Goal: Information Seeking & Learning: Learn about a topic

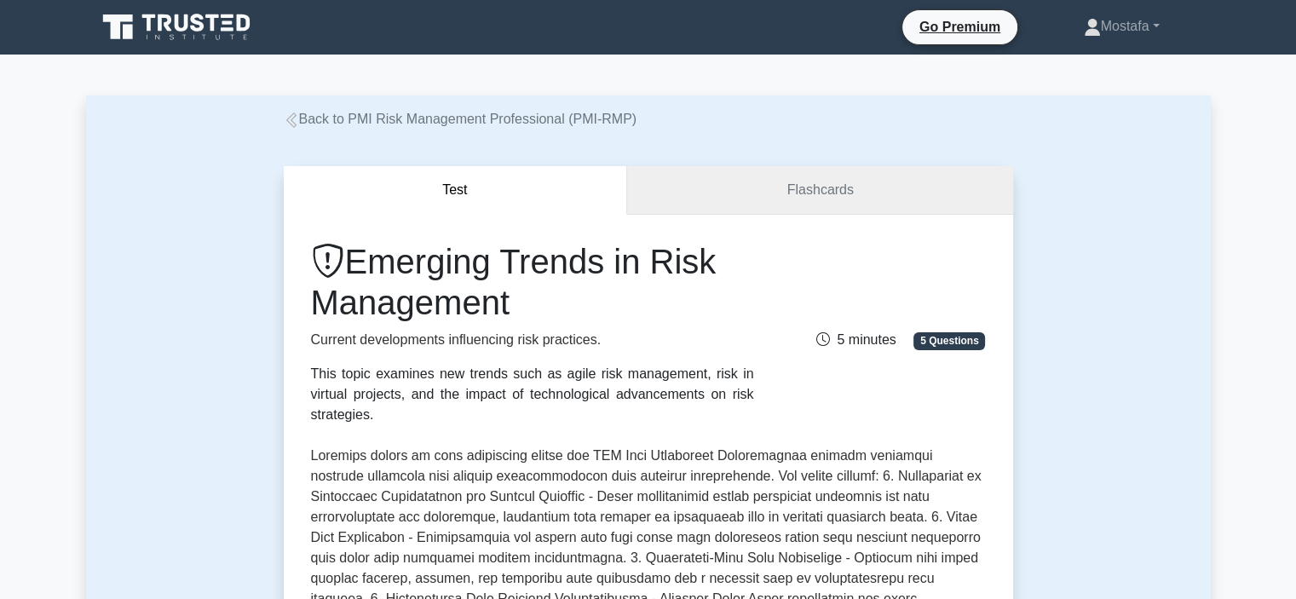
click at [887, 181] on link "Flashcards" at bounding box center [819, 190] width 385 height 49
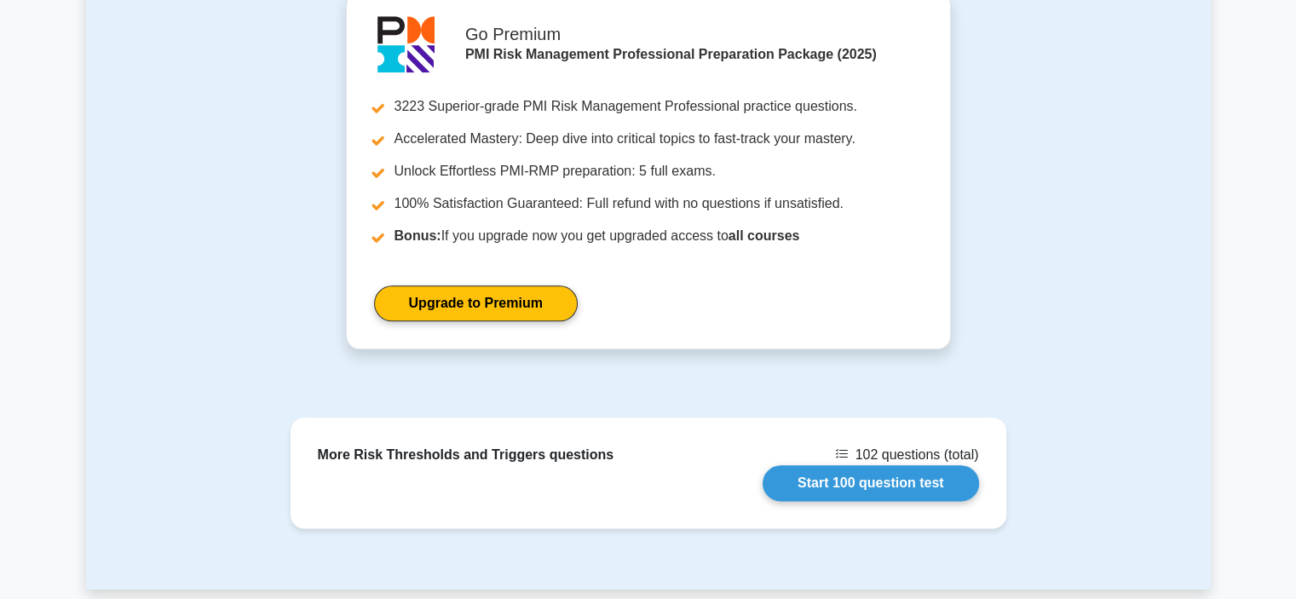
scroll to position [2045, 0]
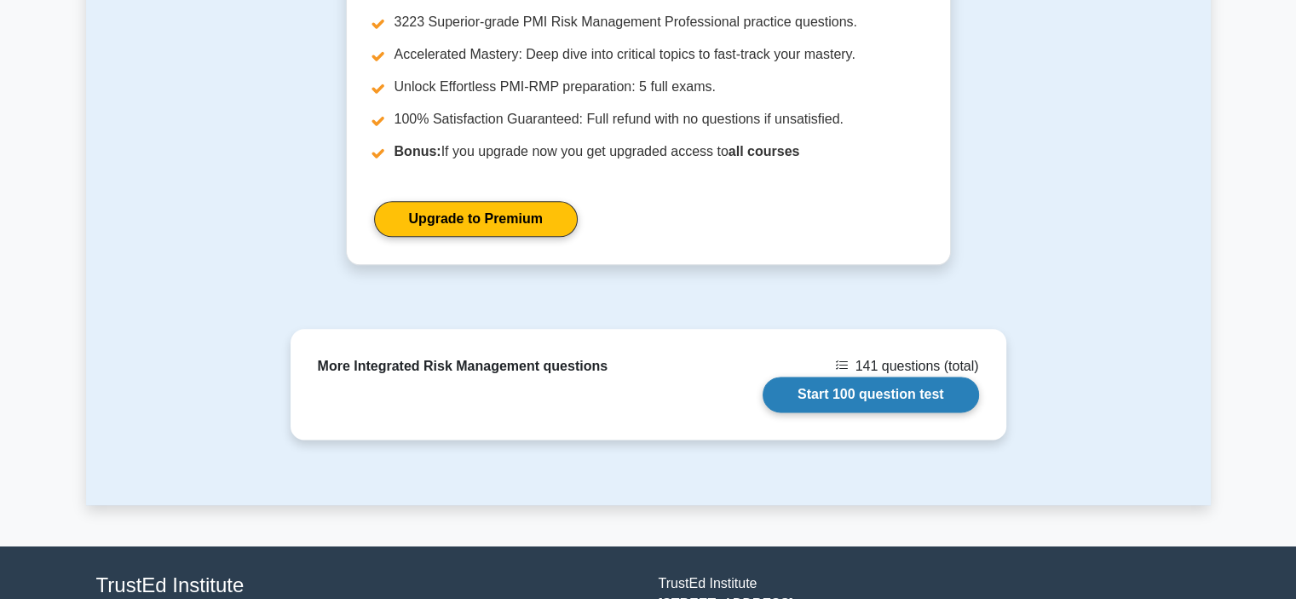
scroll to position [2165, 0]
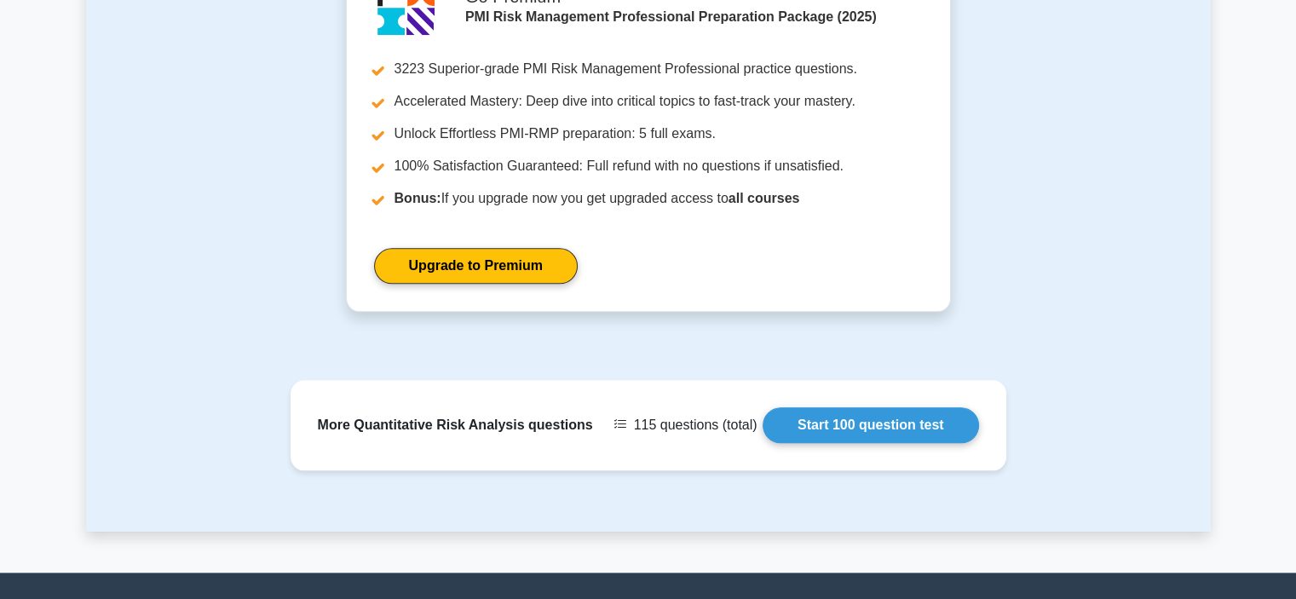
scroll to position [2002, 0]
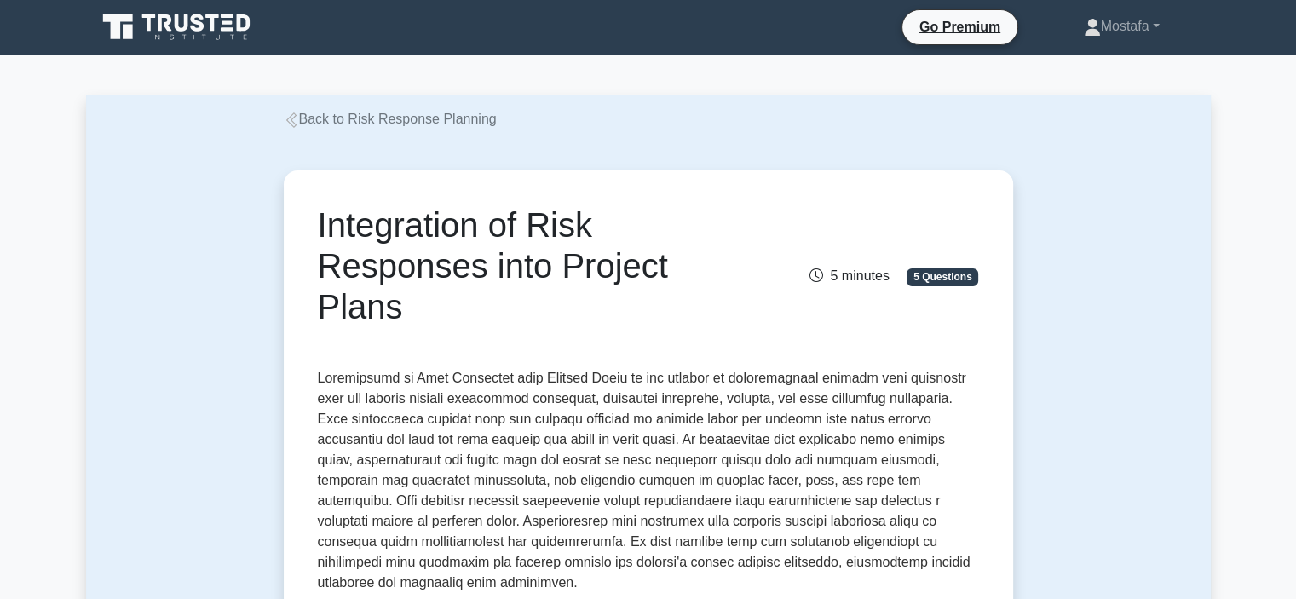
drag, startPoint x: 419, startPoint y: 304, endPoint x: 281, endPoint y: 238, distance: 153.2
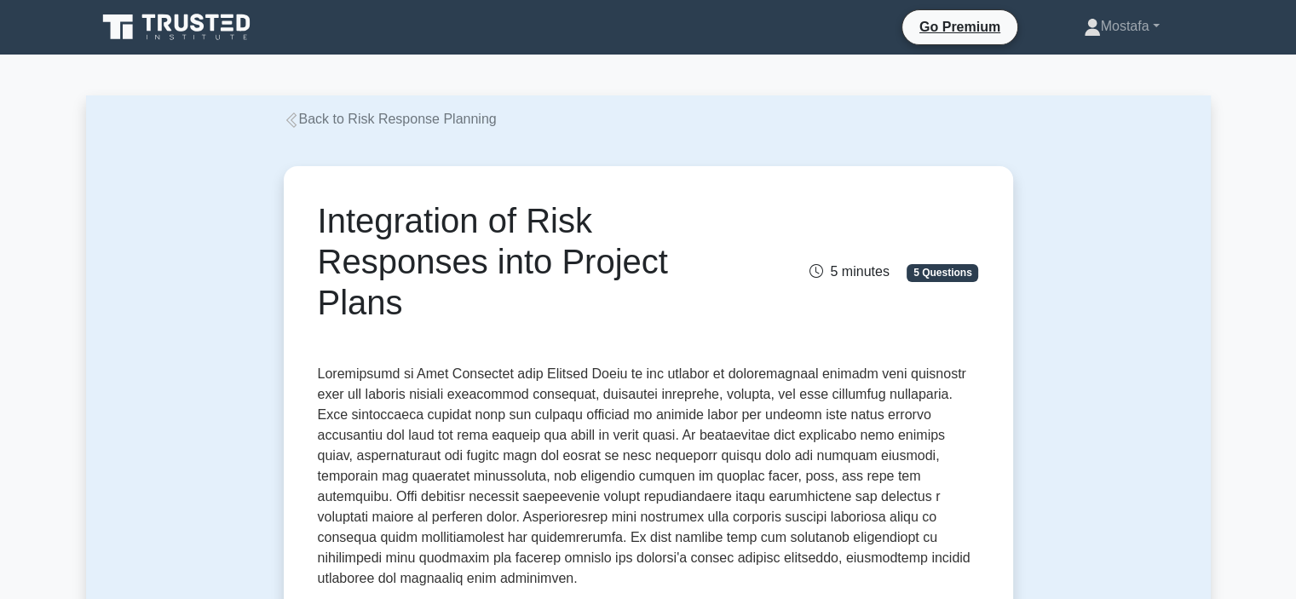
copy h1 "Integration of Risk Responses into Project Plans"
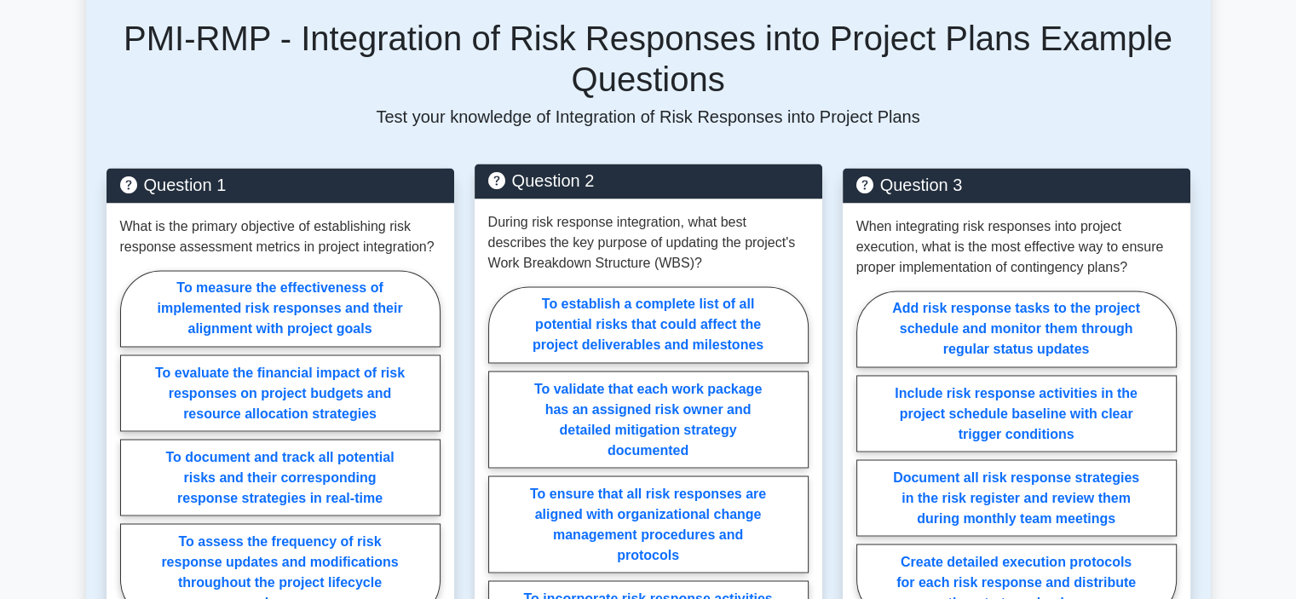
scroll to position [2897, 0]
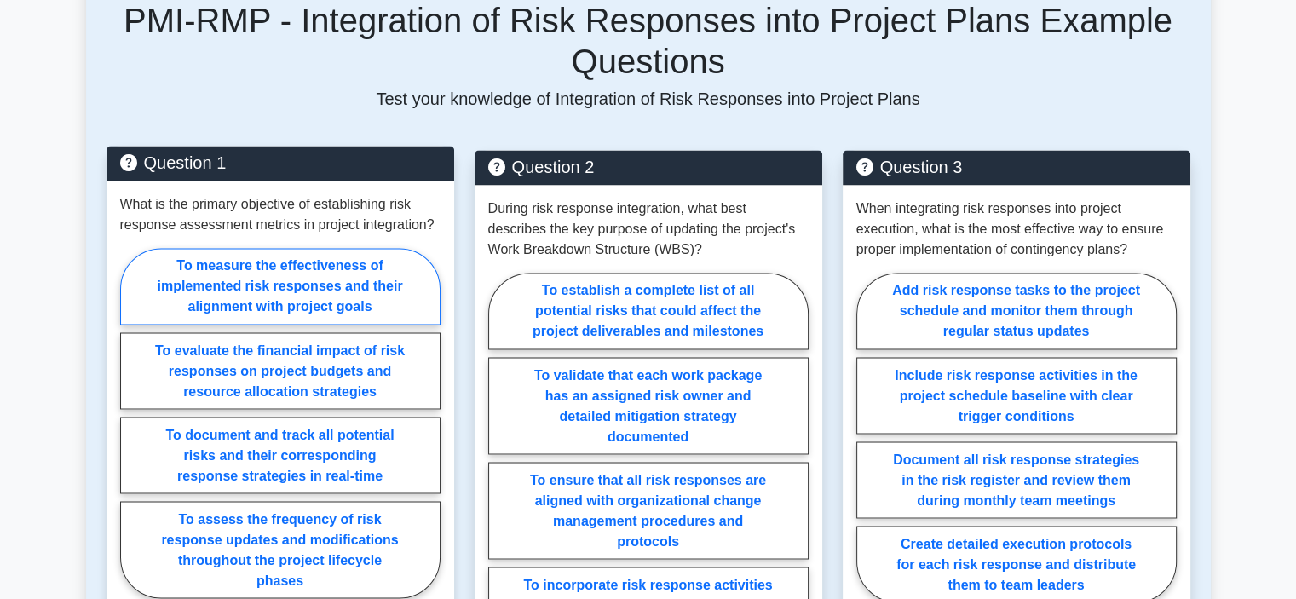
click at [386, 268] on label "To measure the effectiveness of implemented risk responses and their alignment …" at bounding box center [280, 286] width 320 height 77
click at [131, 423] on input "To measure the effectiveness of implemented risk responses and their alignment …" at bounding box center [125, 428] width 11 height 11
radio input "true"
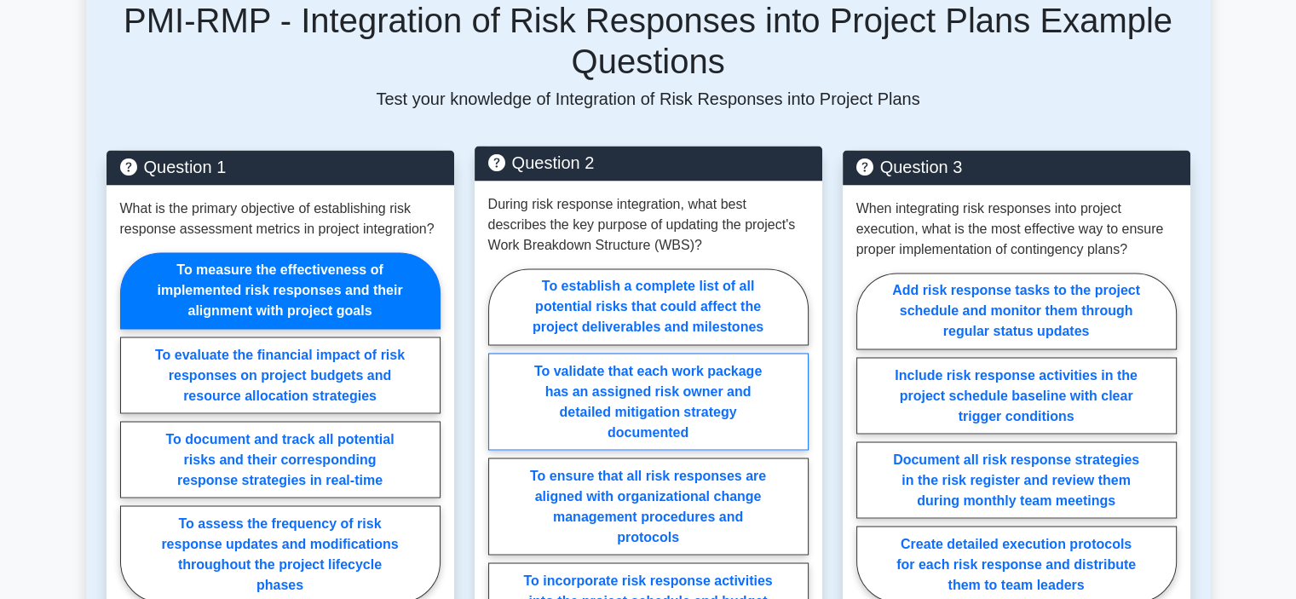
scroll to position [2982, 0]
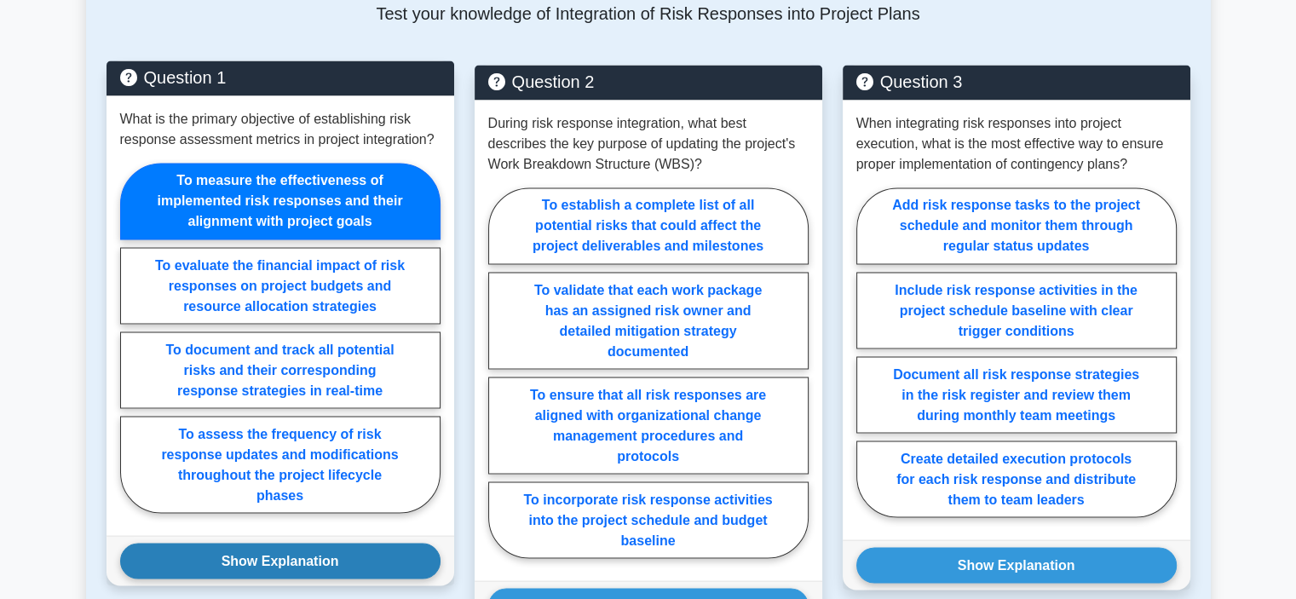
click at [383, 543] on button "Show Explanation" at bounding box center [280, 561] width 320 height 36
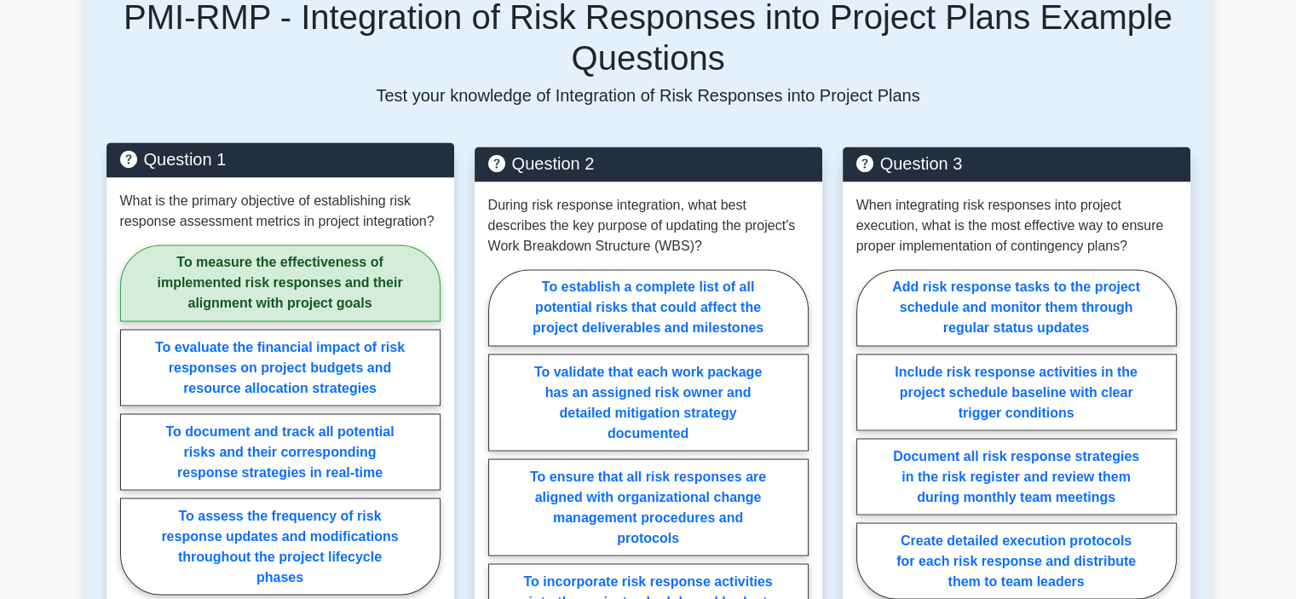
scroll to position [2897, 0]
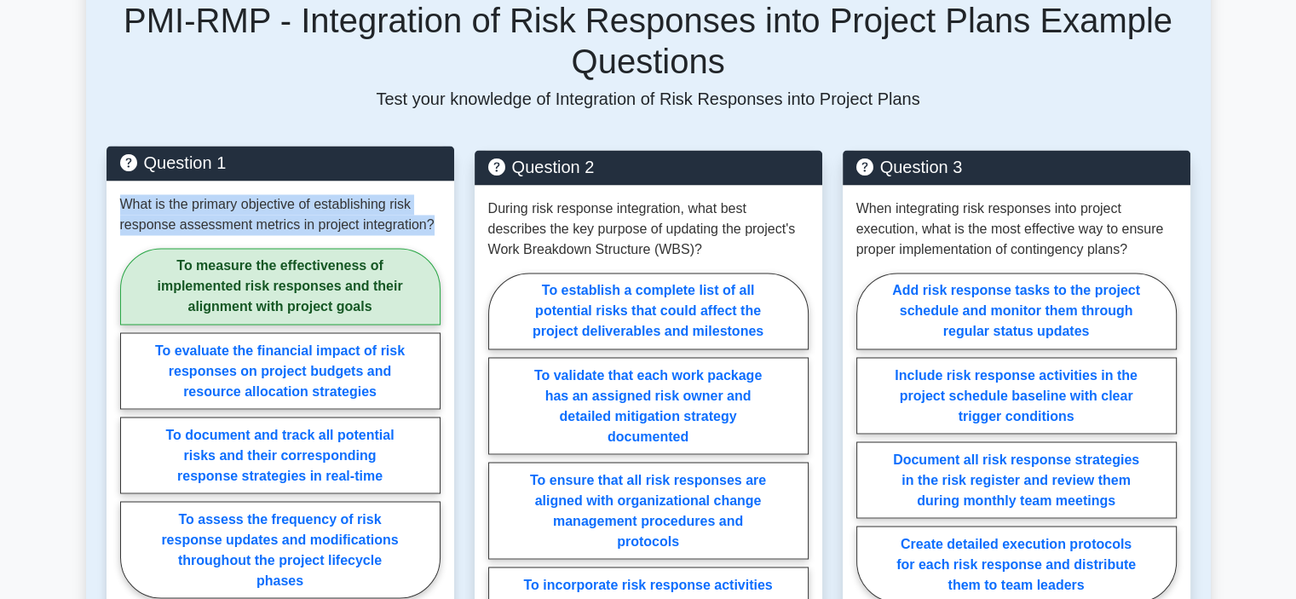
drag, startPoint x: 435, startPoint y: 204, endPoint x: 112, endPoint y: 173, distance: 324.4
click at [112, 181] on div "What is the primary objective of establishing risk response assessment metrics …" at bounding box center [281, 401] width 348 height 440
copy p "What is the primary objective of establishing risk response assessment metrics …"
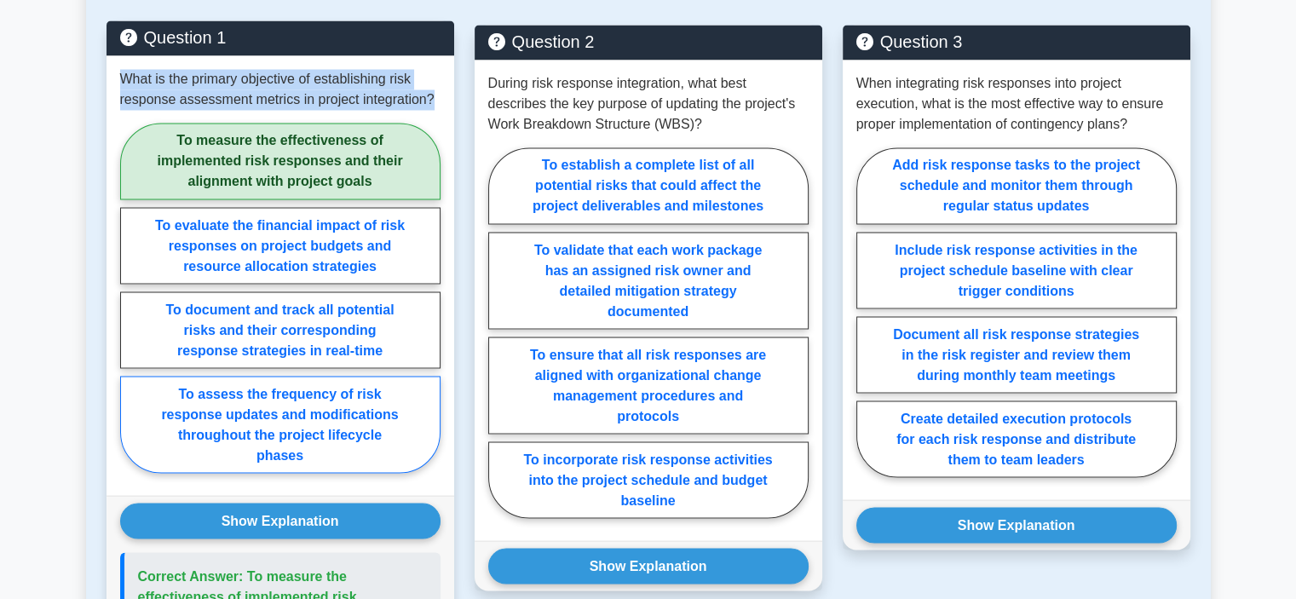
scroll to position [3068, 0]
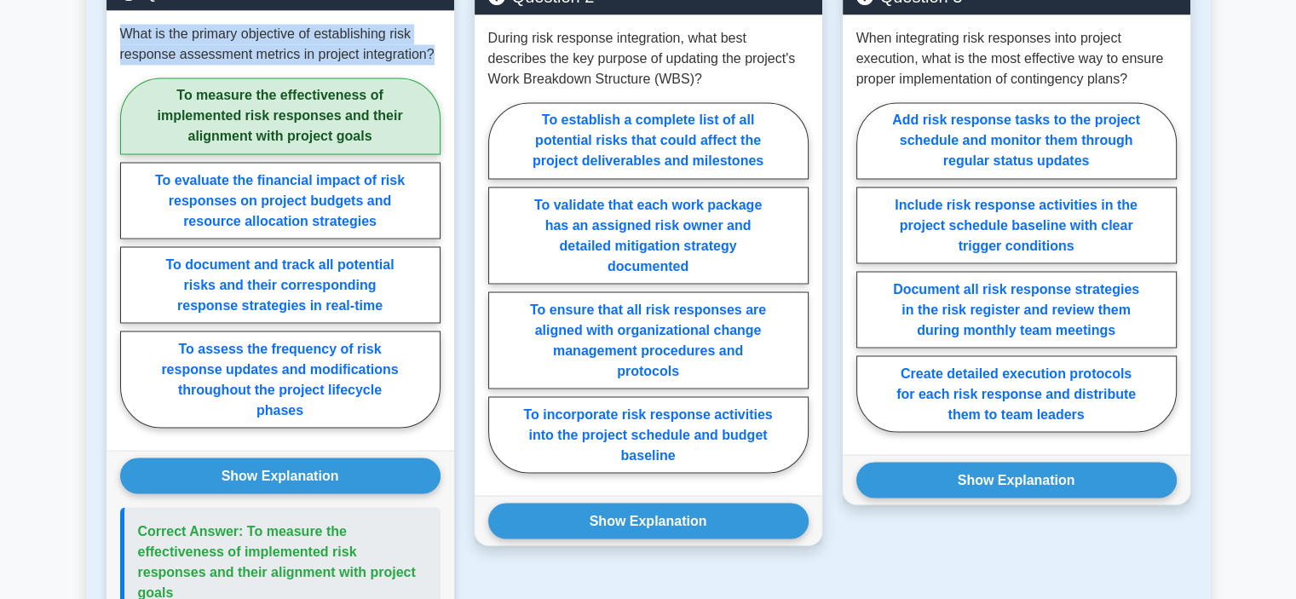
drag, startPoint x: 395, startPoint y: 551, endPoint x: 246, endPoint y: 511, distance: 153.6
click at [246, 521] on p "Correct Answer: To measure the effectiveness of implemented risk responses and …" at bounding box center [282, 562] width 289 height 82
copy span "To measure the effectiveness of implemented risk responses and their alignment …"
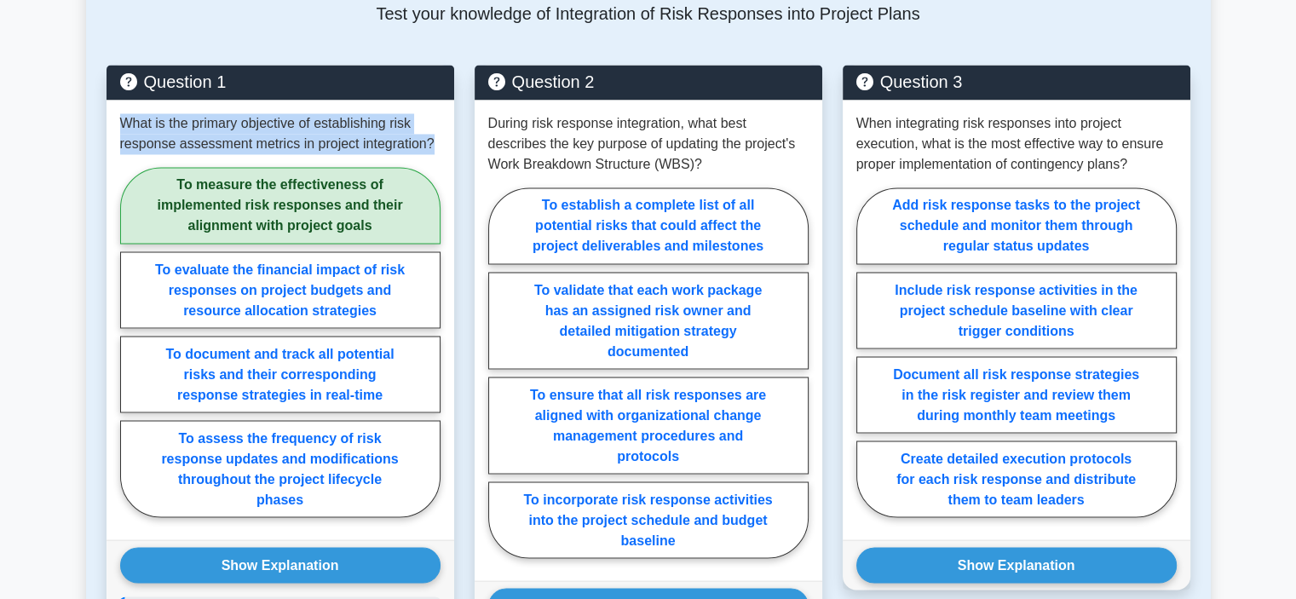
scroll to position [3016, 0]
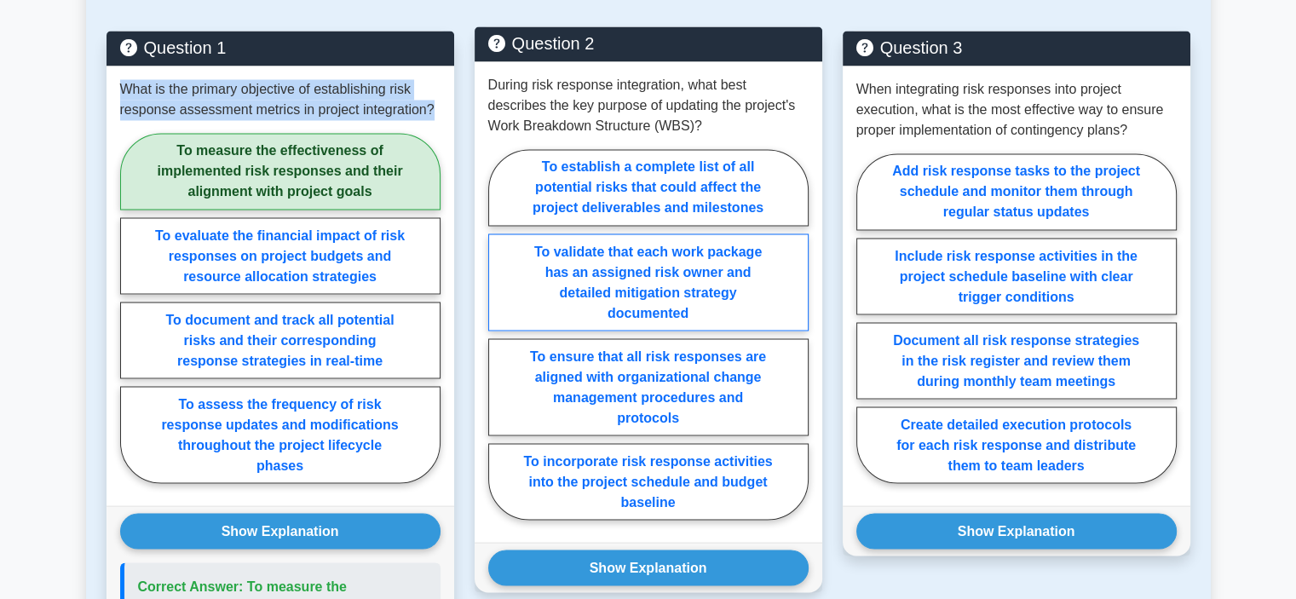
click at [768, 279] on label "To validate that each work package has an assigned risk owner and detailed miti…" at bounding box center [648, 281] width 320 height 97
click at [499, 334] on input "To validate that each work package has an assigned risk owner and detailed miti…" at bounding box center [493, 339] width 11 height 11
radio input "true"
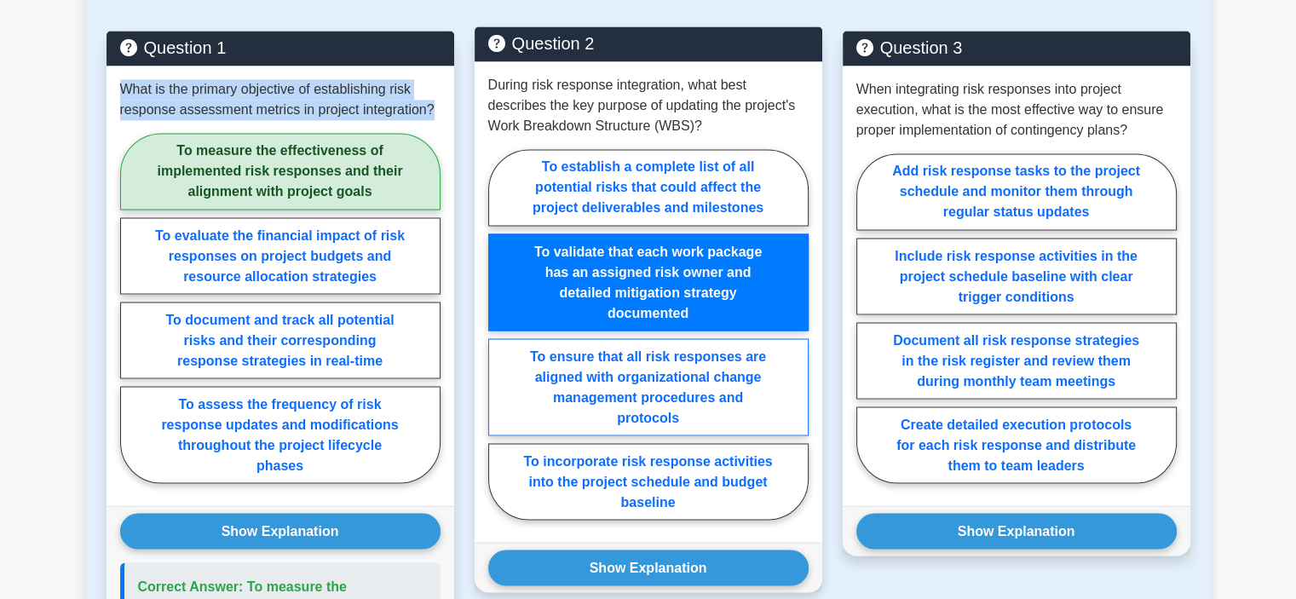
scroll to position [3102, 0]
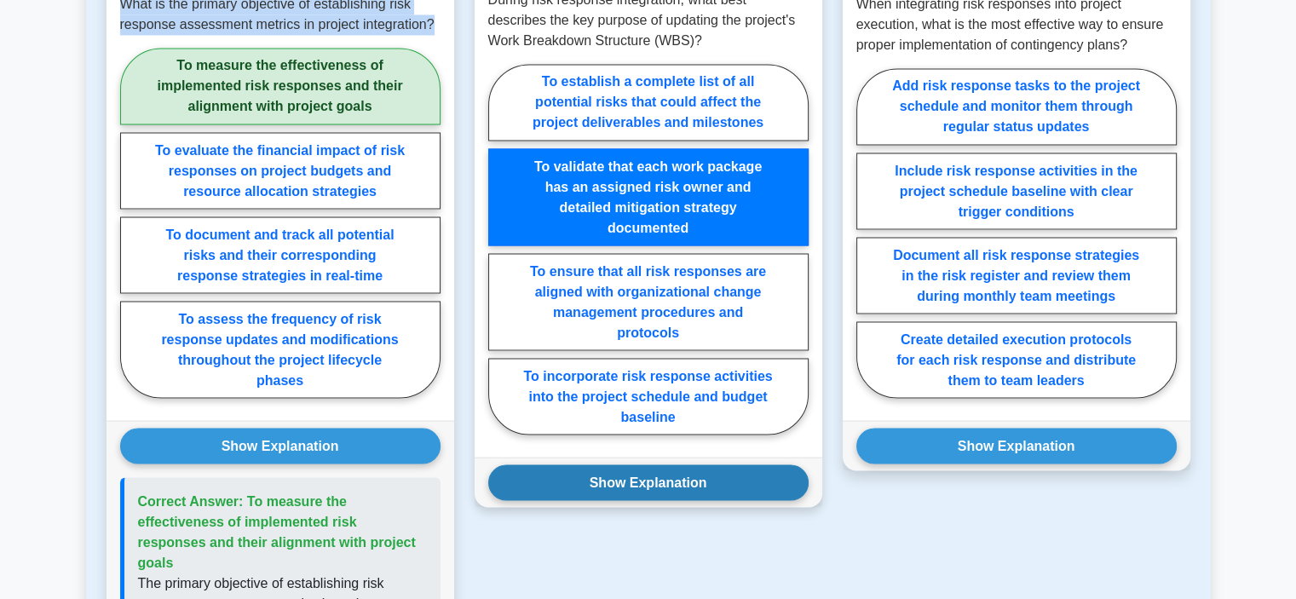
click at [746, 464] on button "Show Explanation" at bounding box center [648, 482] width 320 height 36
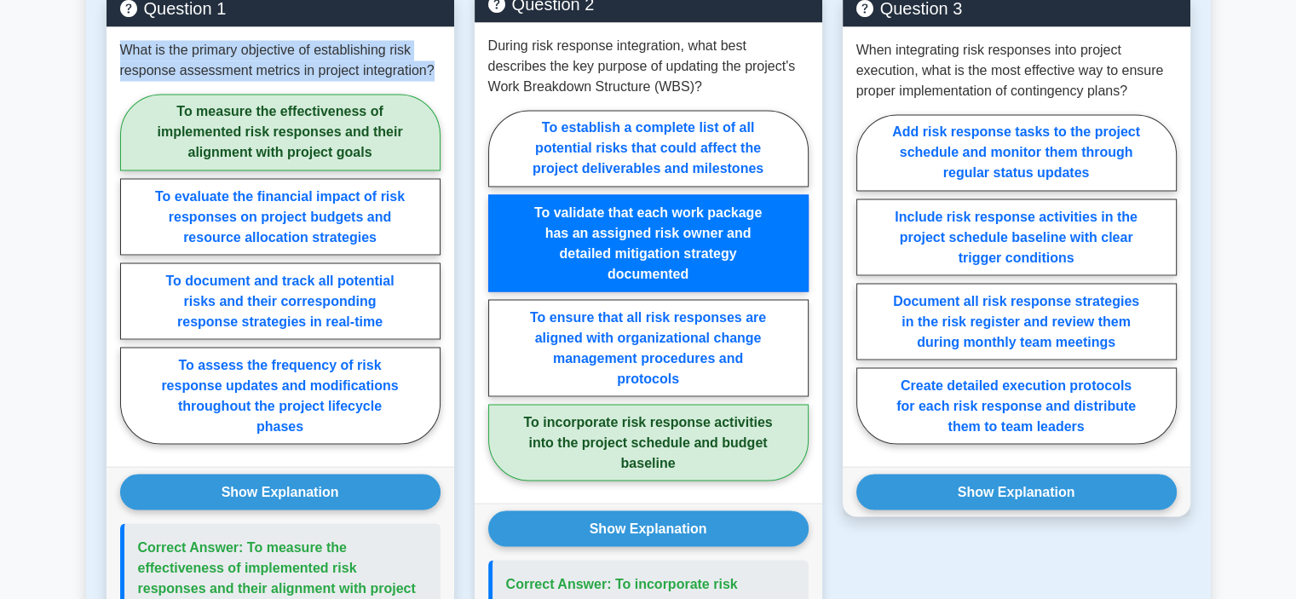
scroll to position [2931, 0]
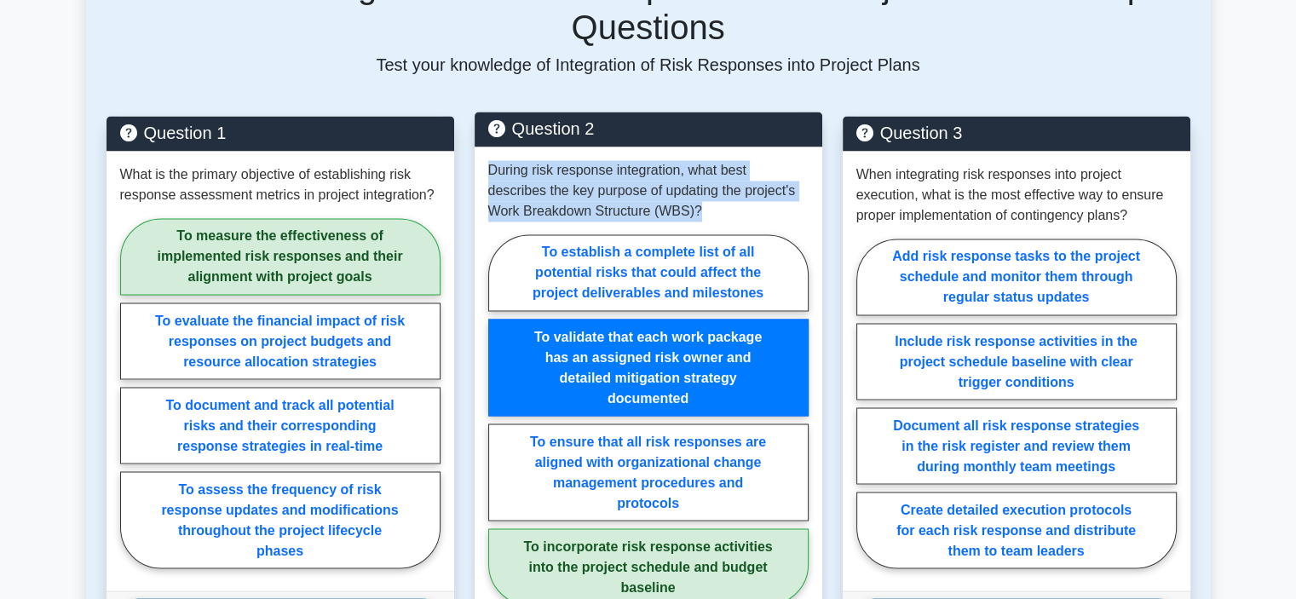
drag, startPoint x: 665, startPoint y: 187, endPoint x: 487, endPoint y: 138, distance: 184.0
click at [487, 147] on div "During risk response integration, what best describes the key purpose of updati…" at bounding box center [649, 387] width 348 height 481
copy p "During risk response integration, what best describes the key purpose of updati…"
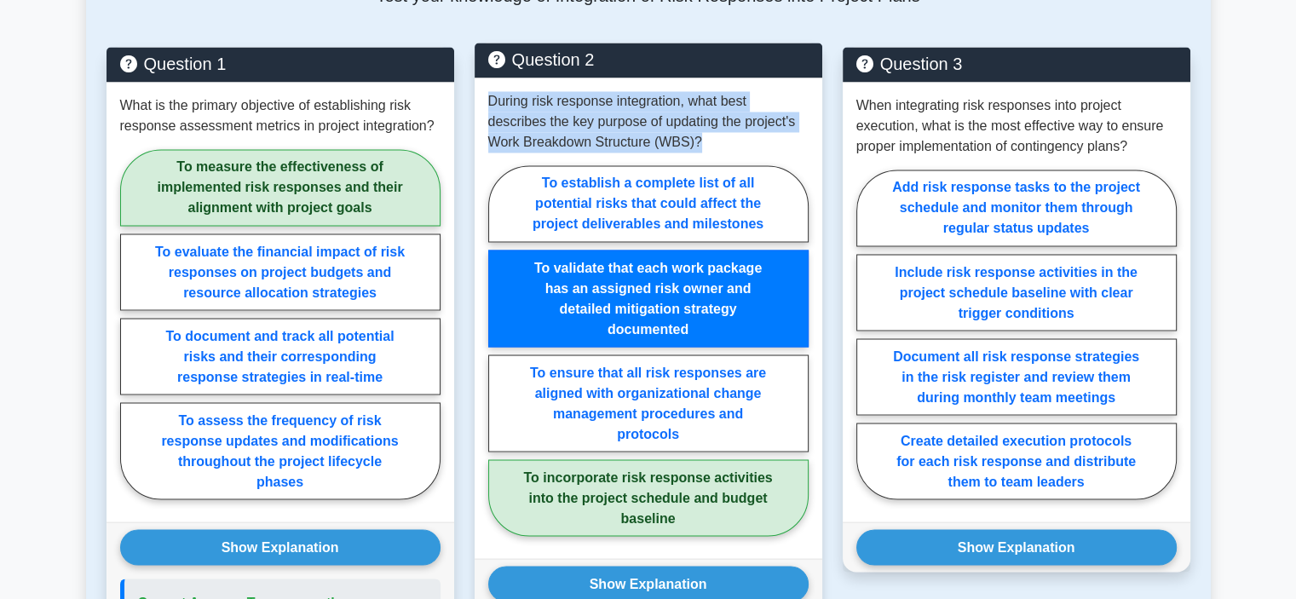
scroll to position [3102, 0]
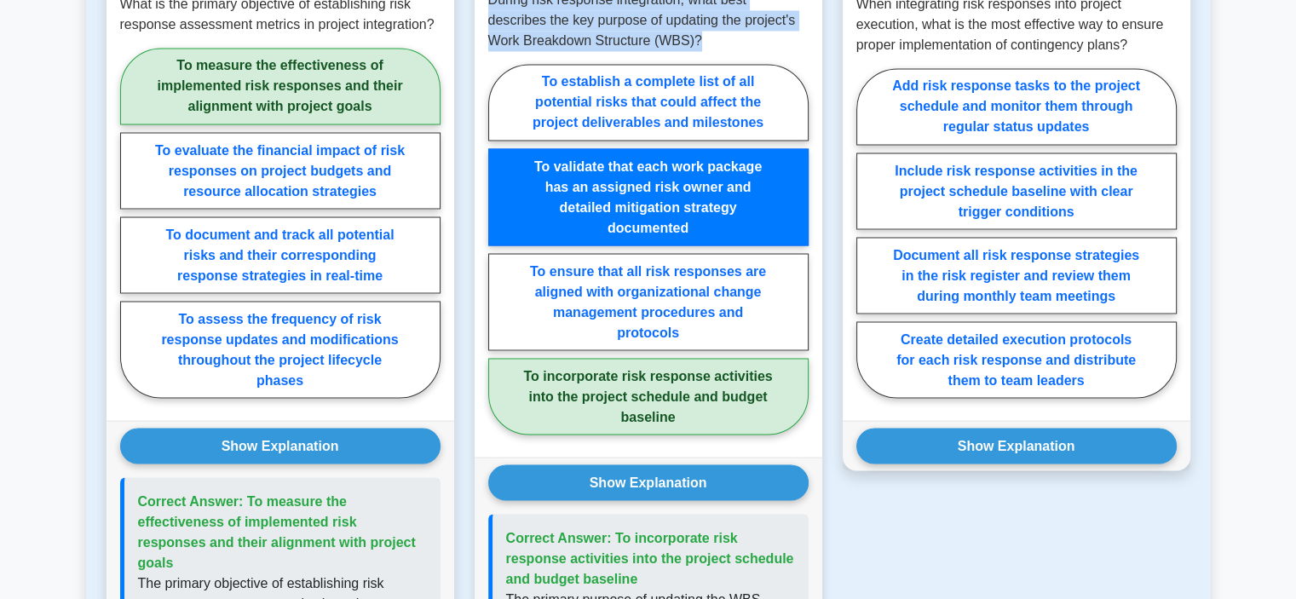
drag, startPoint x: 614, startPoint y: 555, endPoint x: 612, endPoint y: 517, distance: 37.5
click at [612, 527] on p "Correct Answer: To incorporate risk response activities into the project schedu…" at bounding box center [650, 557] width 289 height 61
copy span "To incorporate risk response activities into the project schedule and budget ba…"
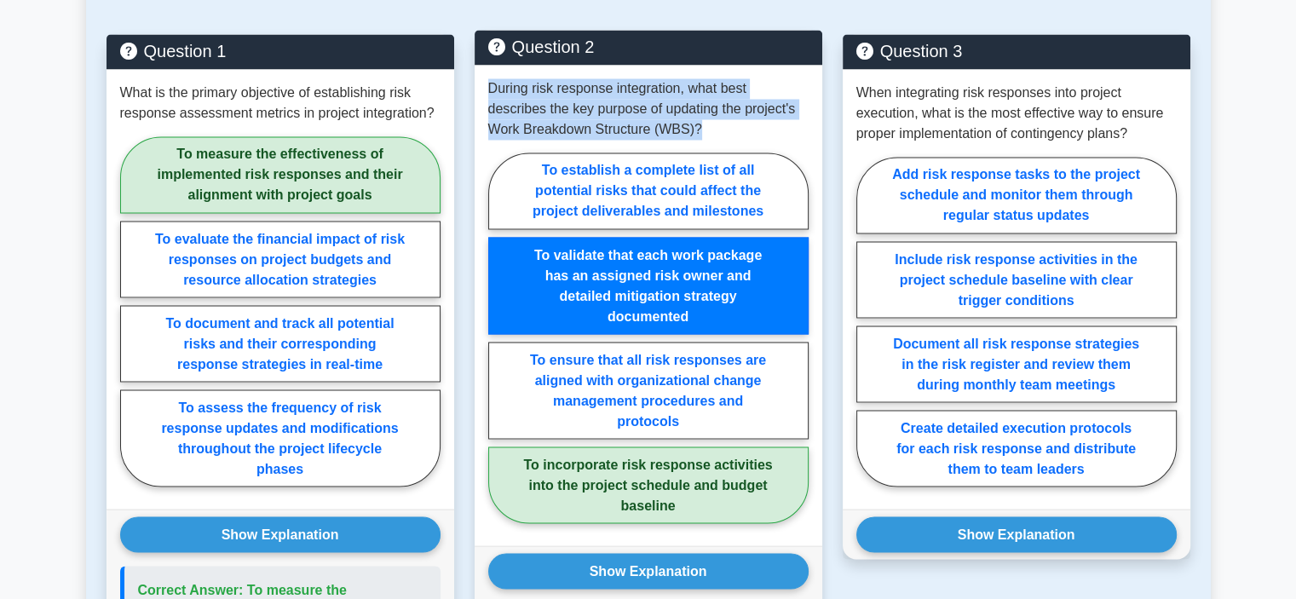
scroll to position [3016, 0]
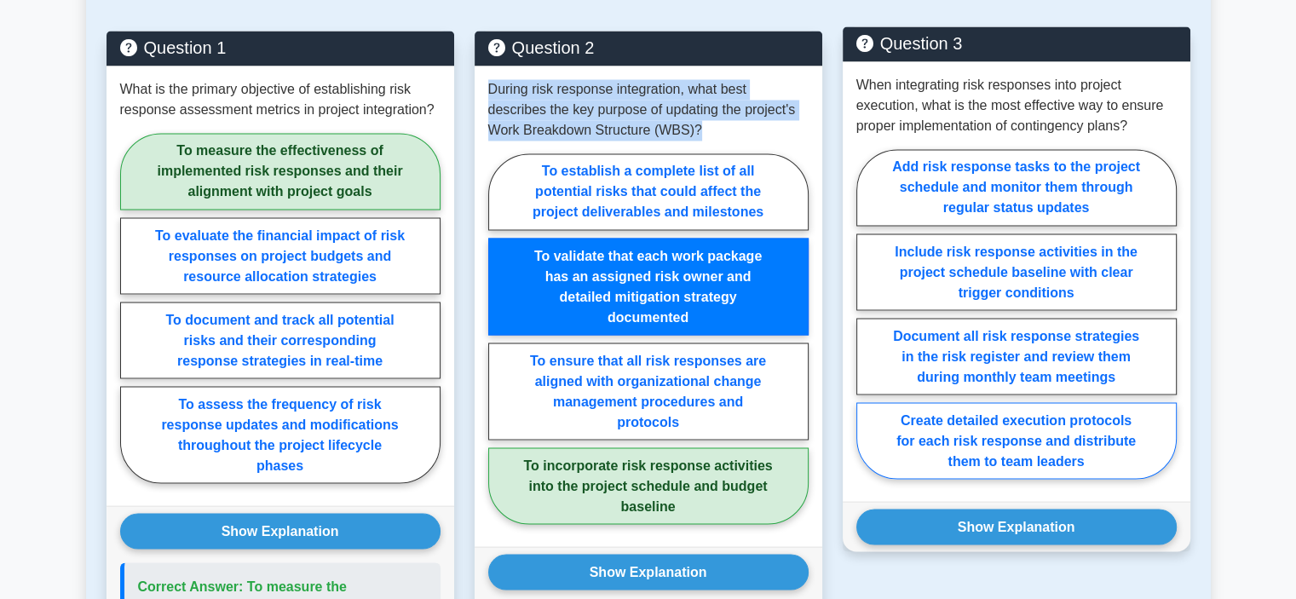
click at [1109, 429] on label "Create detailed execution protocols for each risk response and distribute them …" at bounding box center [1016, 440] width 320 height 77
click at [867, 325] on input "Create detailed execution protocols for each risk response and distribute them …" at bounding box center [861, 319] width 11 height 11
radio input "true"
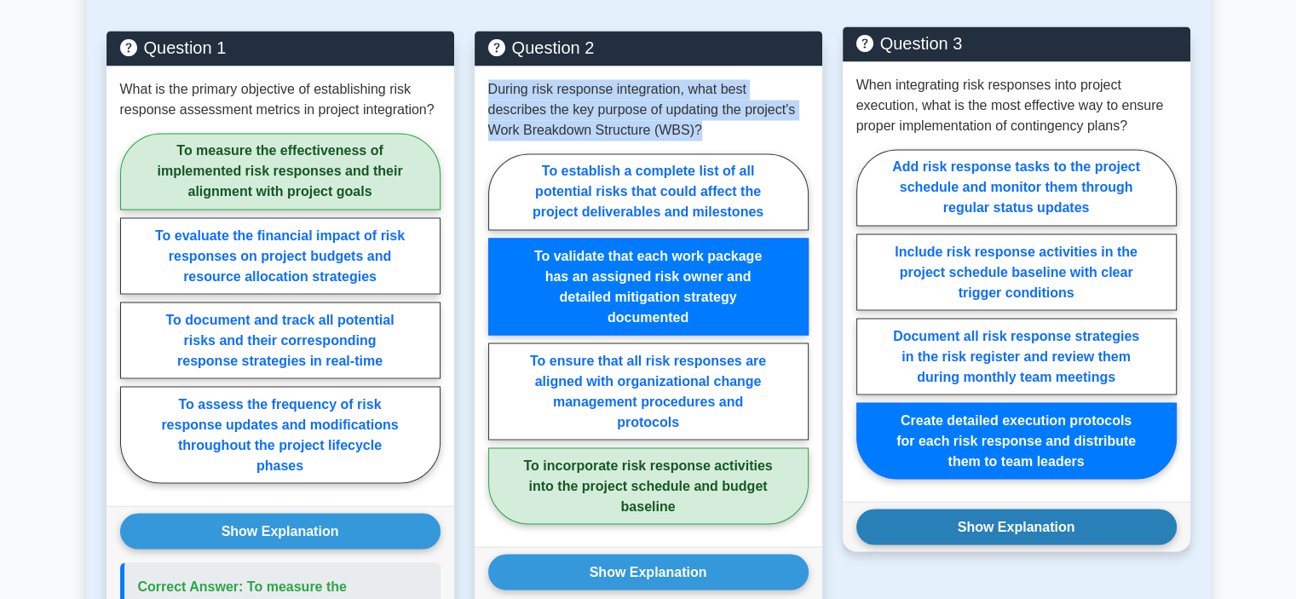
click at [1114, 509] on button "Show Explanation" at bounding box center [1016, 527] width 320 height 36
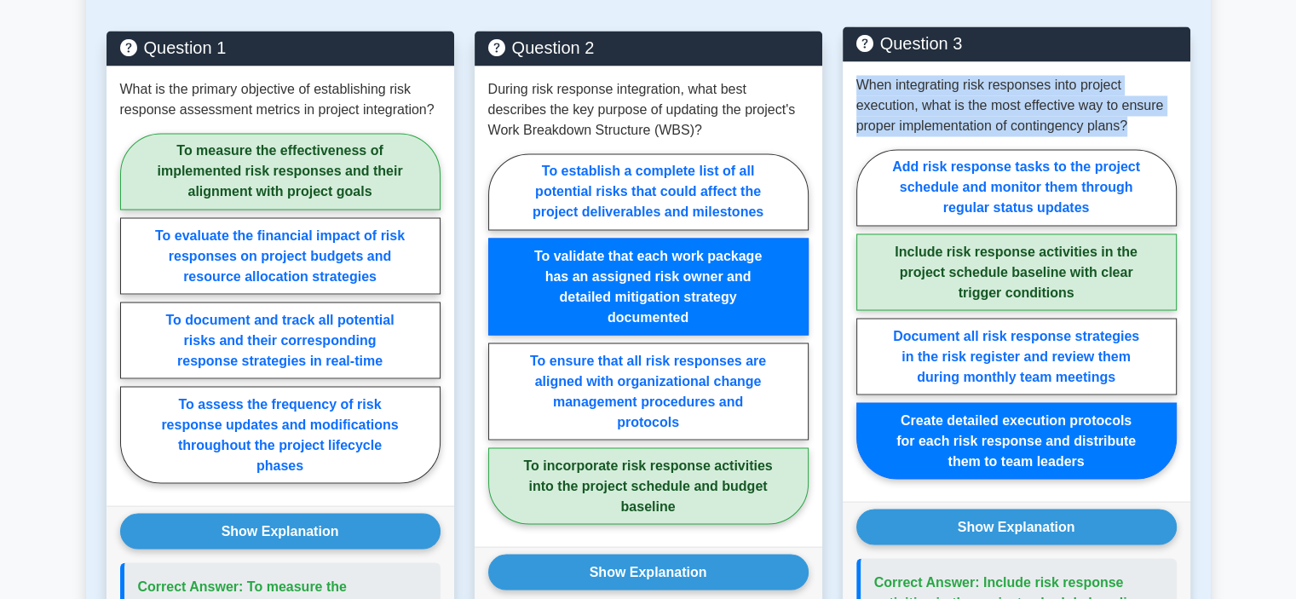
drag, startPoint x: 1146, startPoint y: 107, endPoint x: 850, endPoint y: 60, distance: 300.1
click at [850, 61] on div "When integrating risk responses into project execution, what is the most effect…" at bounding box center [1017, 281] width 348 height 440
copy p "When integrating risk responses into project execution, what is the most effect…"
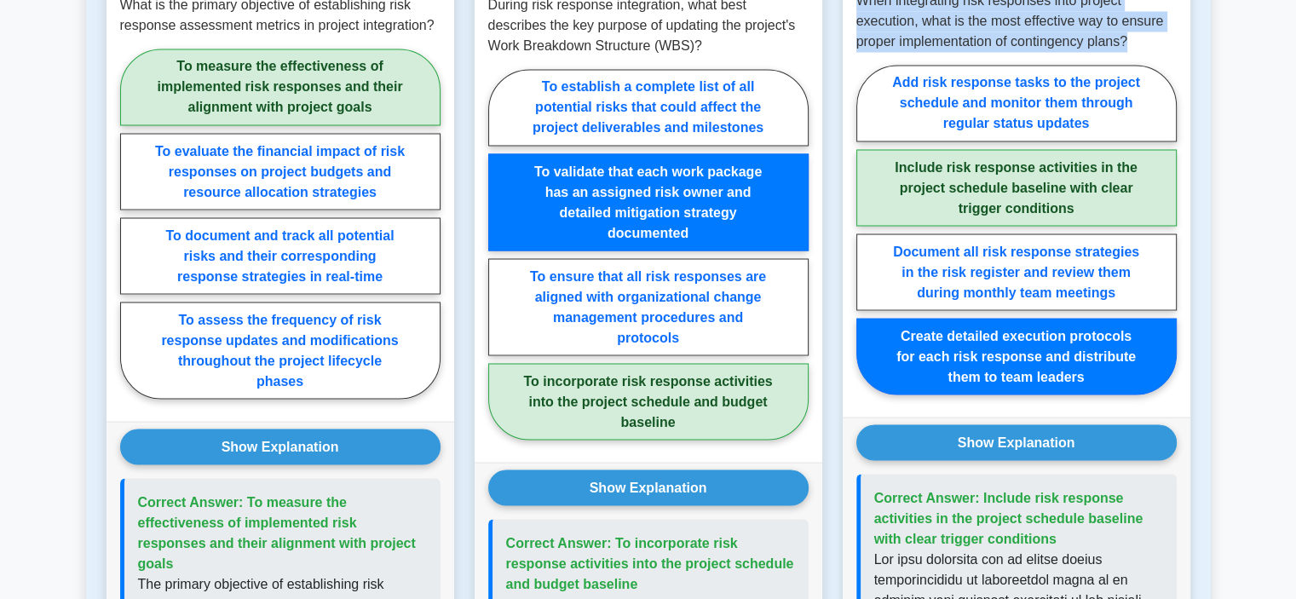
scroll to position [3102, 0]
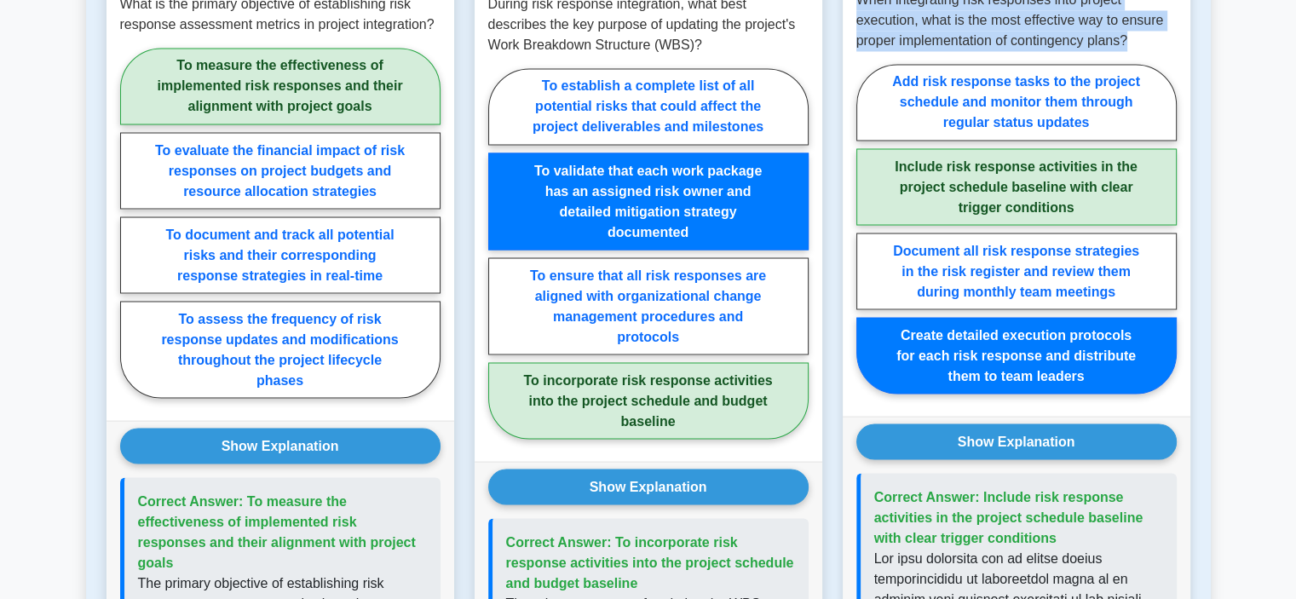
drag, startPoint x: 1063, startPoint y: 518, endPoint x: 981, endPoint y: 476, distance: 92.6
click at [981, 487] on p "Correct Answer: Include risk response activities in the project schedule baseli…" at bounding box center [1018, 517] width 289 height 61
copy span "Include risk response activities in the project schedule baseline with clear tr…"
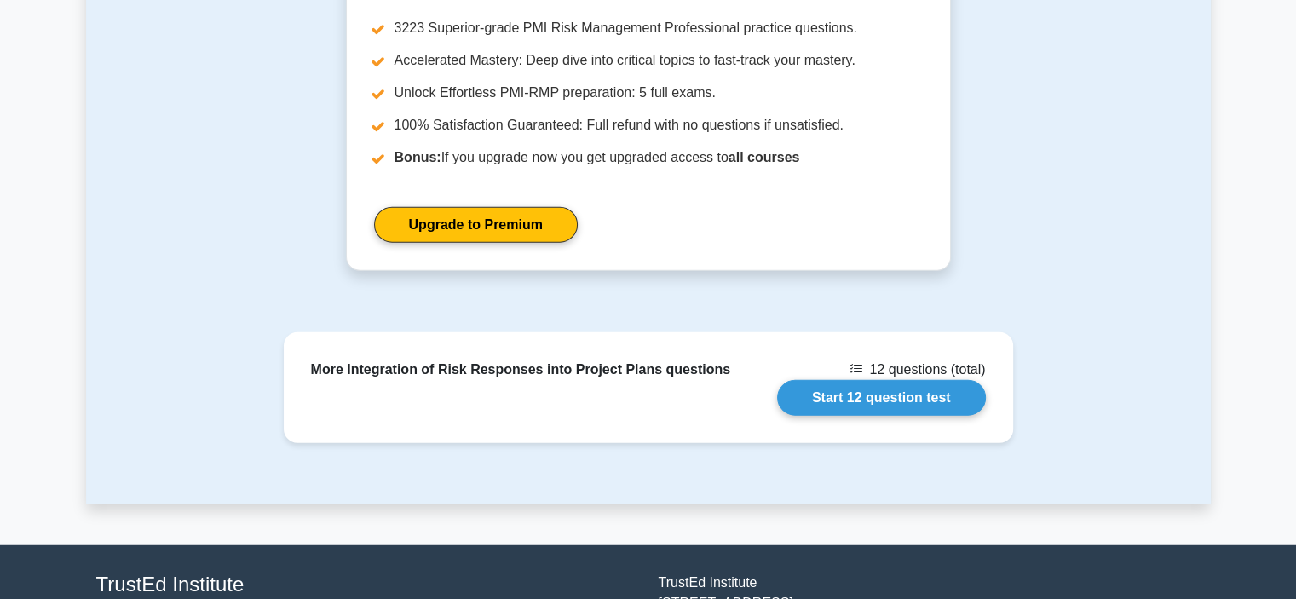
scroll to position [4346, 0]
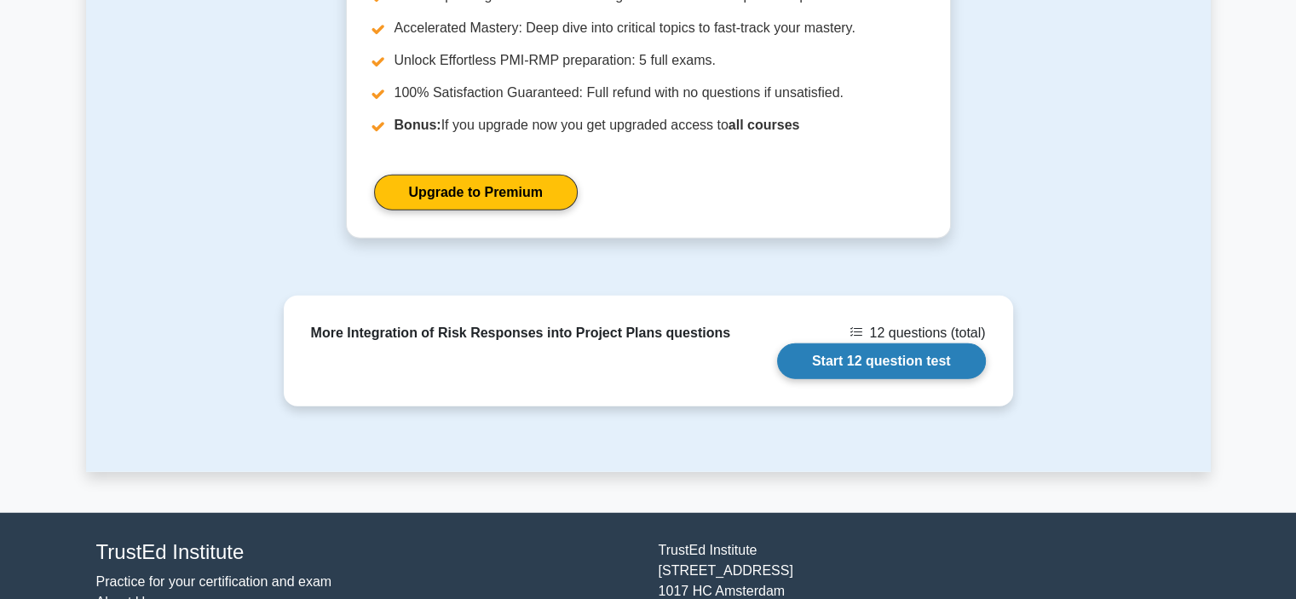
click at [907, 343] on link "Start 12 question test" at bounding box center [881, 361] width 209 height 36
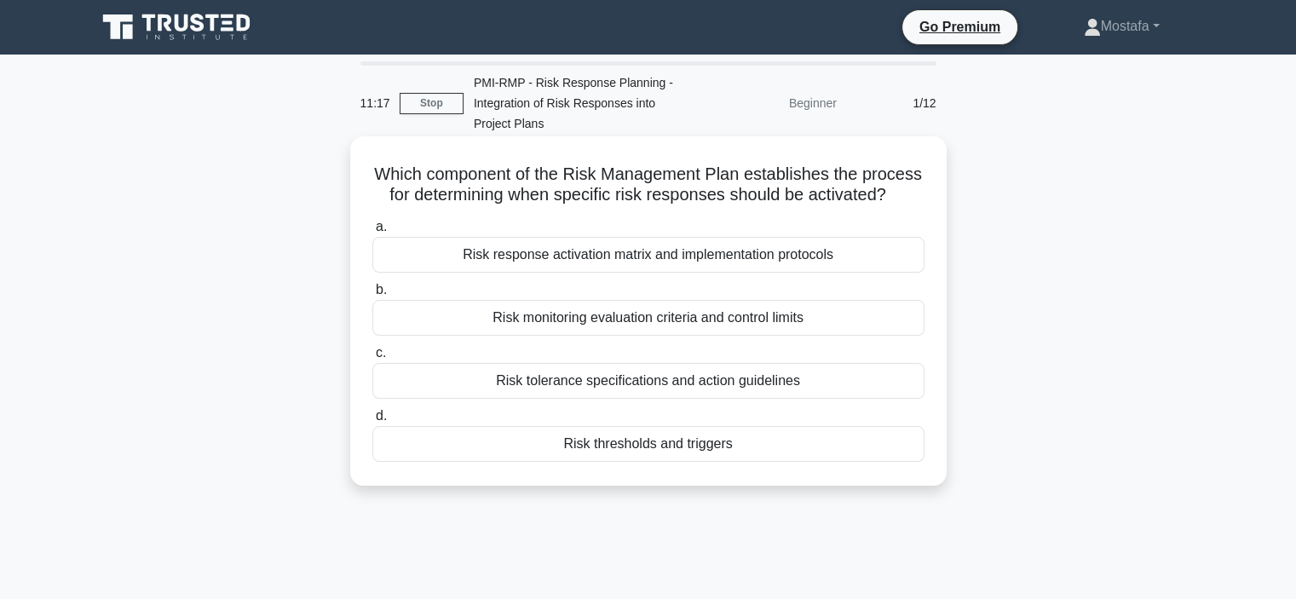
click at [845, 462] on div "Risk thresholds and triggers" at bounding box center [648, 444] width 552 height 36
click at [372, 422] on input "d. Risk thresholds and triggers" at bounding box center [372, 416] width 0 height 11
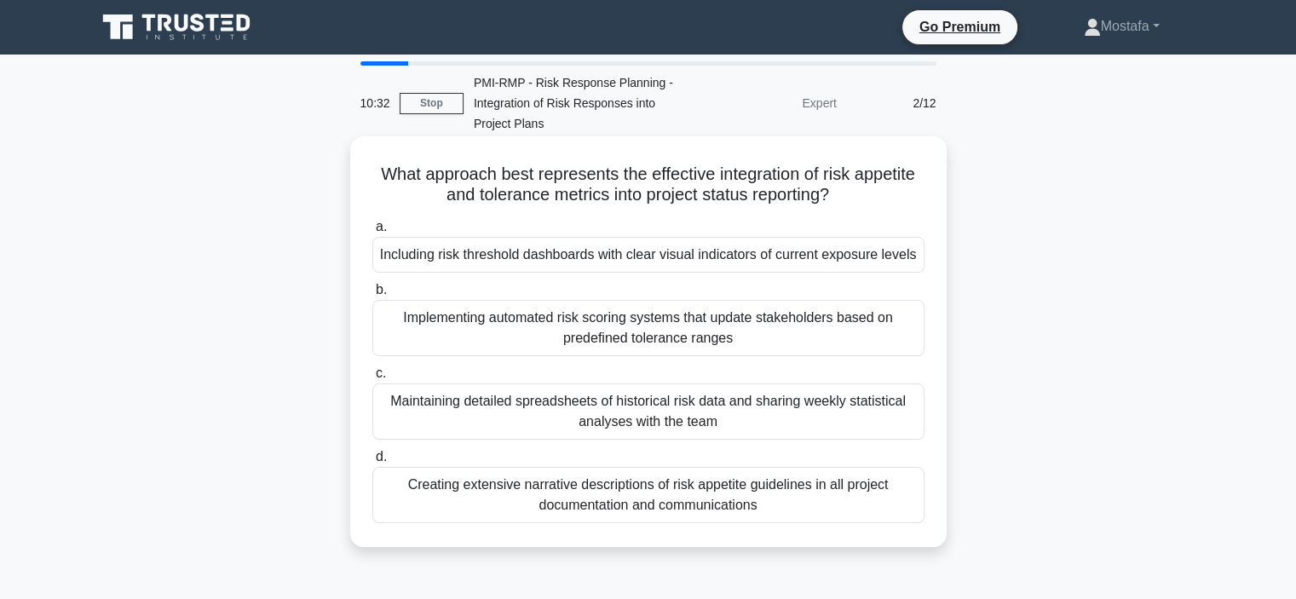
click at [919, 262] on div "Including risk threshold dashboards with clear visual indicators of current exp…" at bounding box center [648, 255] width 552 height 36
click at [372, 233] on input "a. Including risk threshold dashboards with clear visual indicators of current …" at bounding box center [372, 227] width 0 height 11
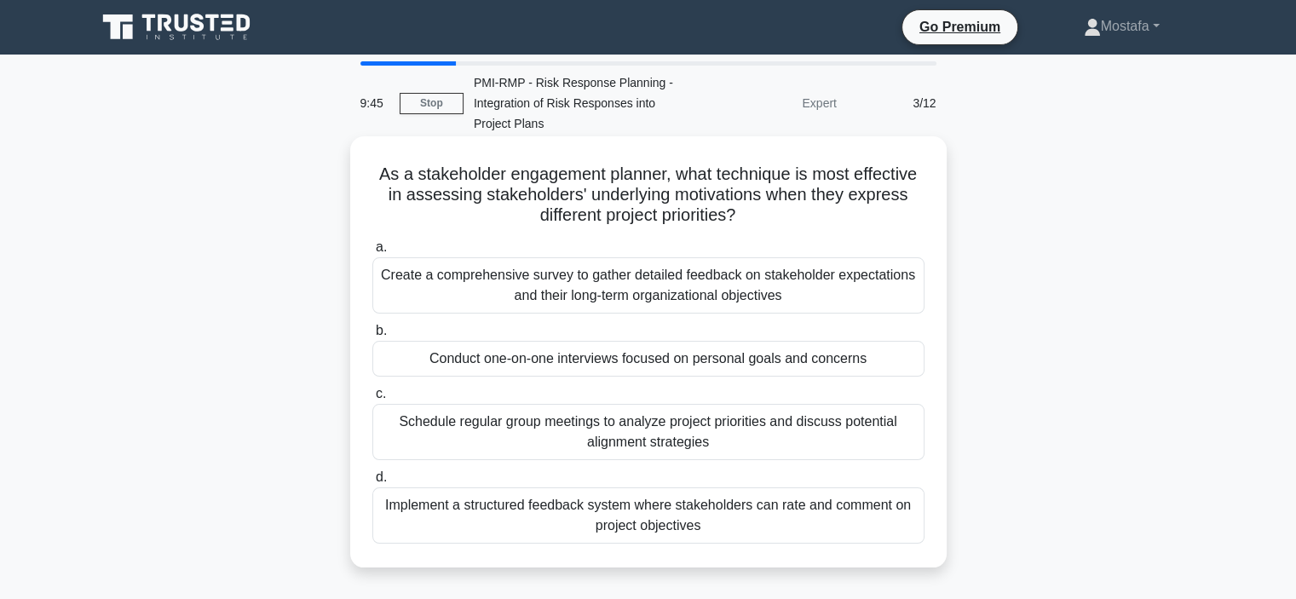
click at [885, 294] on div "Create a comprehensive survey to gather detailed feedback on stakeholder expect…" at bounding box center [648, 285] width 552 height 56
click at [372, 253] on input "a. Create a comprehensive survey to gather detailed feedback on stakeholder exp…" at bounding box center [372, 247] width 0 height 11
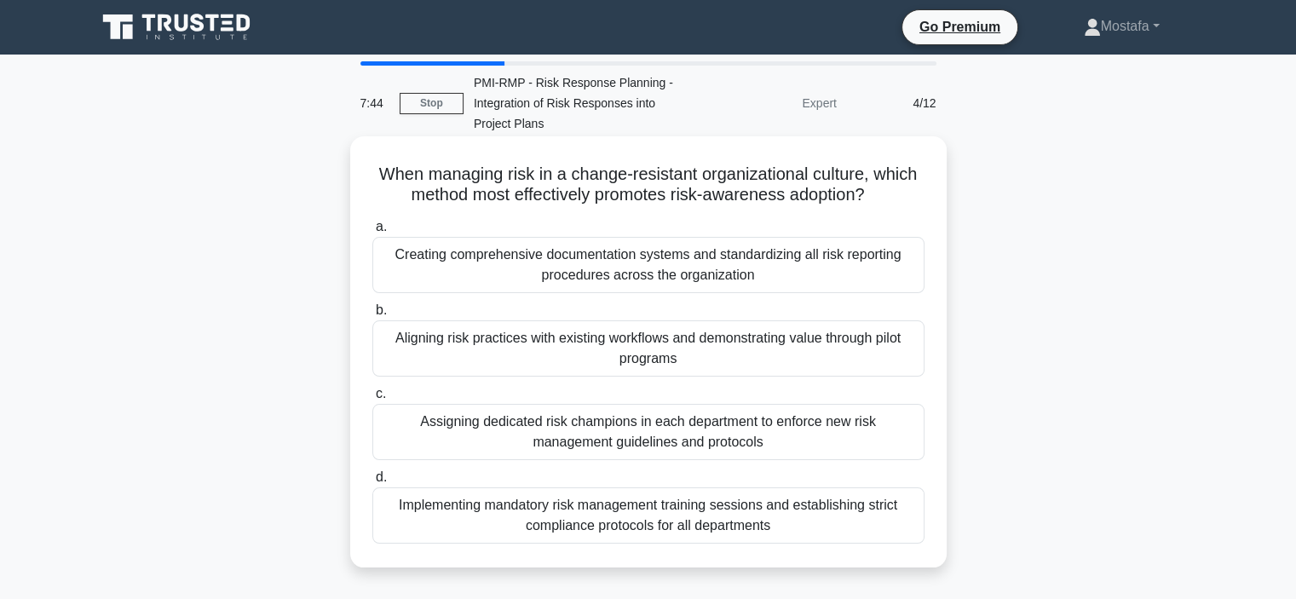
click at [896, 361] on div "Aligning risk practices with existing workflows and demonstrating value through…" at bounding box center [648, 348] width 552 height 56
click at [372, 316] on input "b. Aligning risk practices with existing workflows and demonstrating value thro…" at bounding box center [372, 310] width 0 height 11
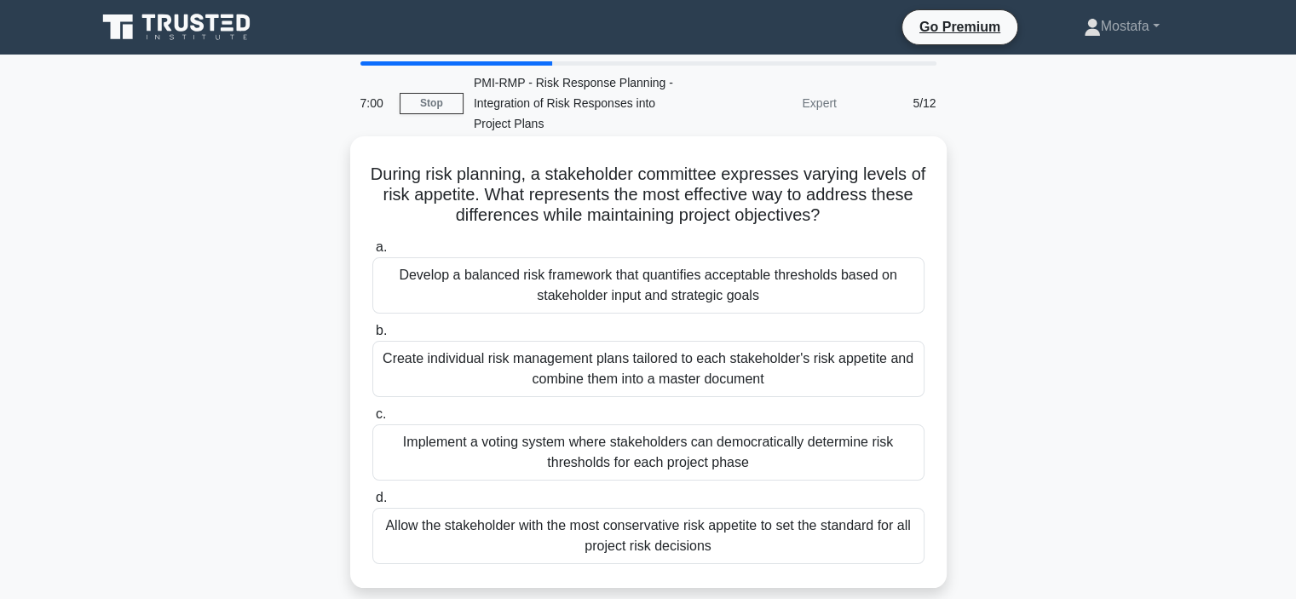
click at [907, 290] on div "Develop a balanced risk framework that quantifies acceptable thresholds based o…" at bounding box center [648, 285] width 552 height 56
click at [372, 253] on input "a. Develop a balanced risk framework that quantifies acceptable thresholds base…" at bounding box center [372, 247] width 0 height 11
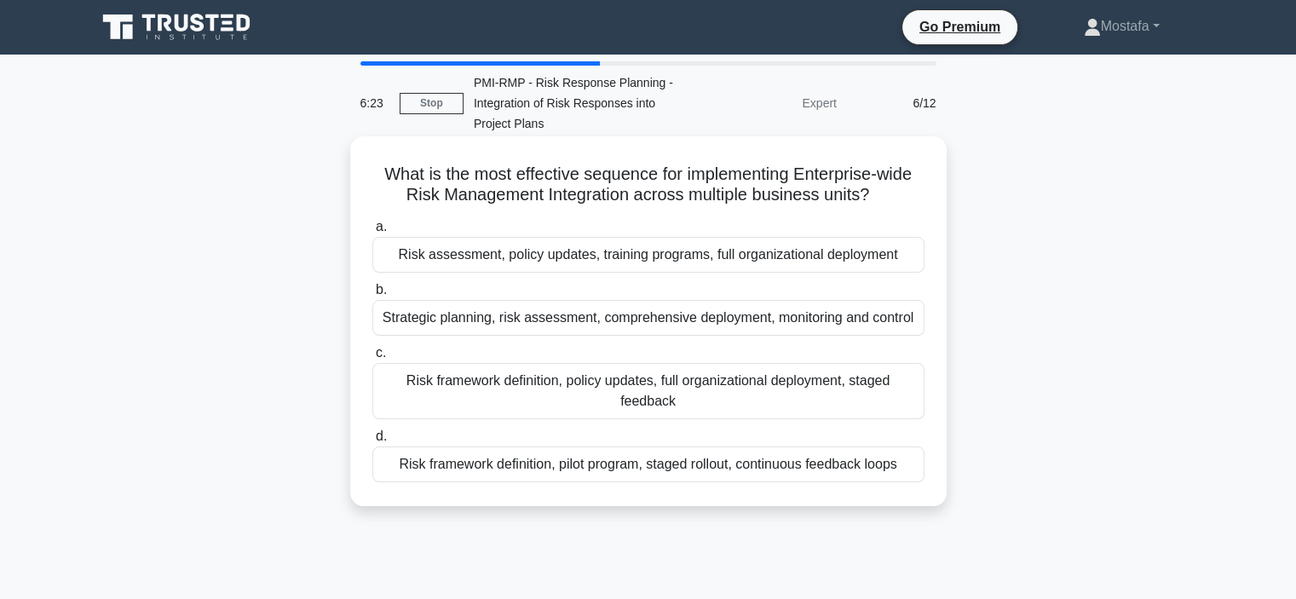
click at [907, 325] on div "Strategic planning, risk assessment, comprehensive deployment, monitoring and c…" at bounding box center [648, 318] width 552 height 36
click at [372, 296] on input "b. Strategic planning, risk assessment, comprehensive deployment, monitoring an…" at bounding box center [372, 290] width 0 height 11
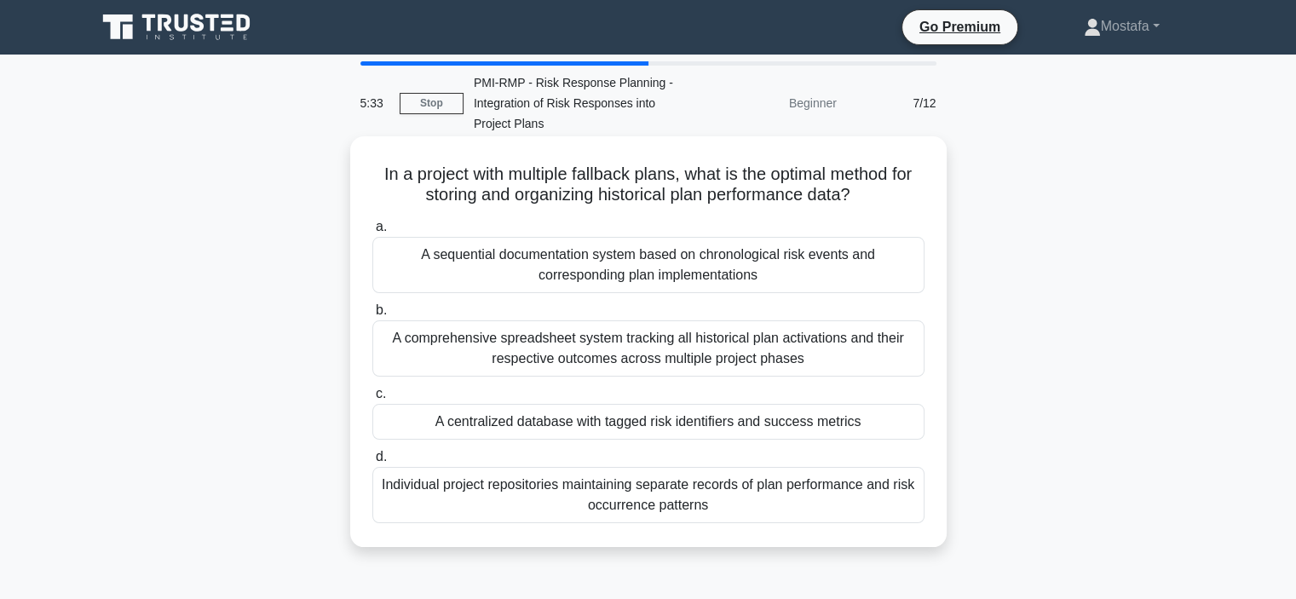
click at [888, 357] on div "A comprehensive spreadsheet system tracking all historical plan activations and…" at bounding box center [648, 348] width 552 height 56
click at [372, 316] on input "b. A comprehensive spreadsheet system tracking all historical plan activations …" at bounding box center [372, 310] width 0 height 11
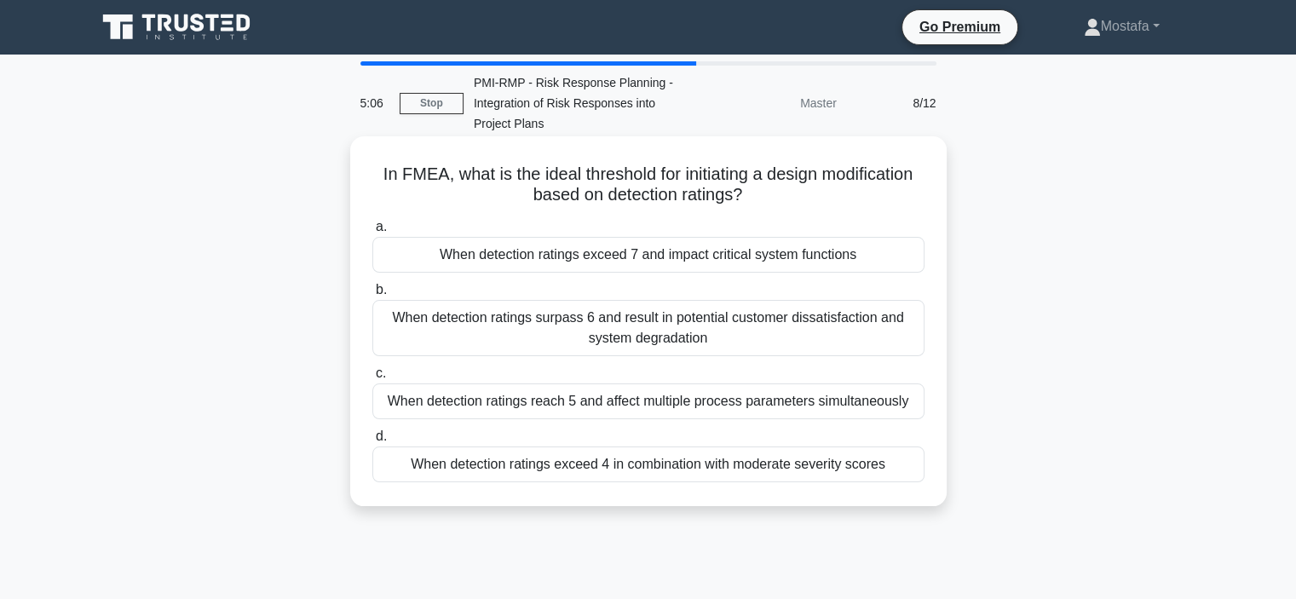
click at [890, 259] on div "When detection ratings exceed 7 and impact critical system functions" at bounding box center [648, 255] width 552 height 36
click at [372, 233] on input "a. When detection ratings exceed 7 and impact critical system functions" at bounding box center [372, 227] width 0 height 11
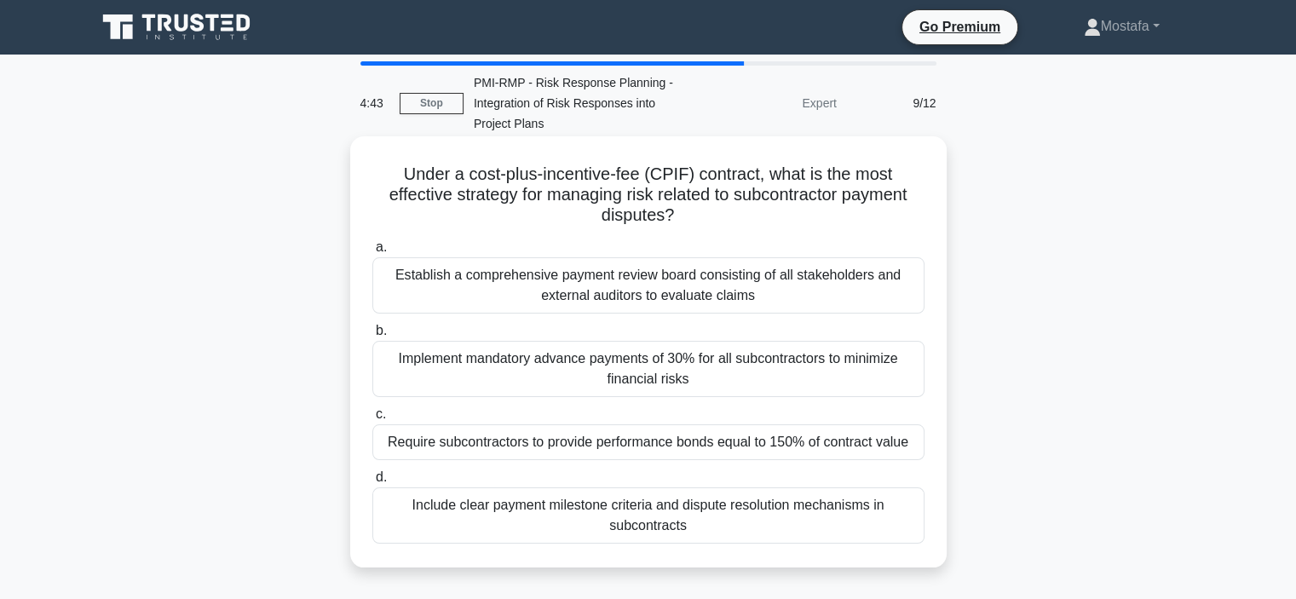
click at [901, 527] on div "Include clear payment milestone criteria and dispute resolution mechanisms in s…" at bounding box center [648, 515] width 552 height 56
click at [372, 483] on input "d. Include clear payment milestone criteria and dispute resolution mechanisms i…" at bounding box center [372, 477] width 0 height 11
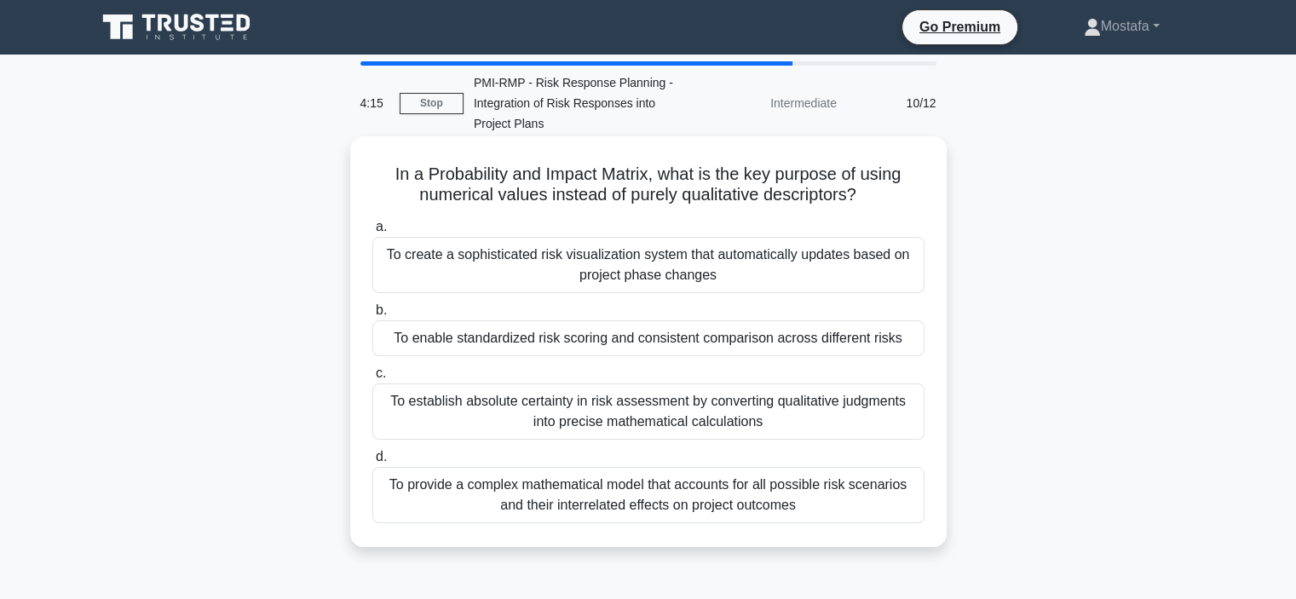
click at [903, 337] on div "To enable standardized risk scoring and consistent comparison across different …" at bounding box center [648, 338] width 552 height 36
click at [372, 316] on input "b. To enable standardized risk scoring and consistent comparison across differe…" at bounding box center [372, 310] width 0 height 11
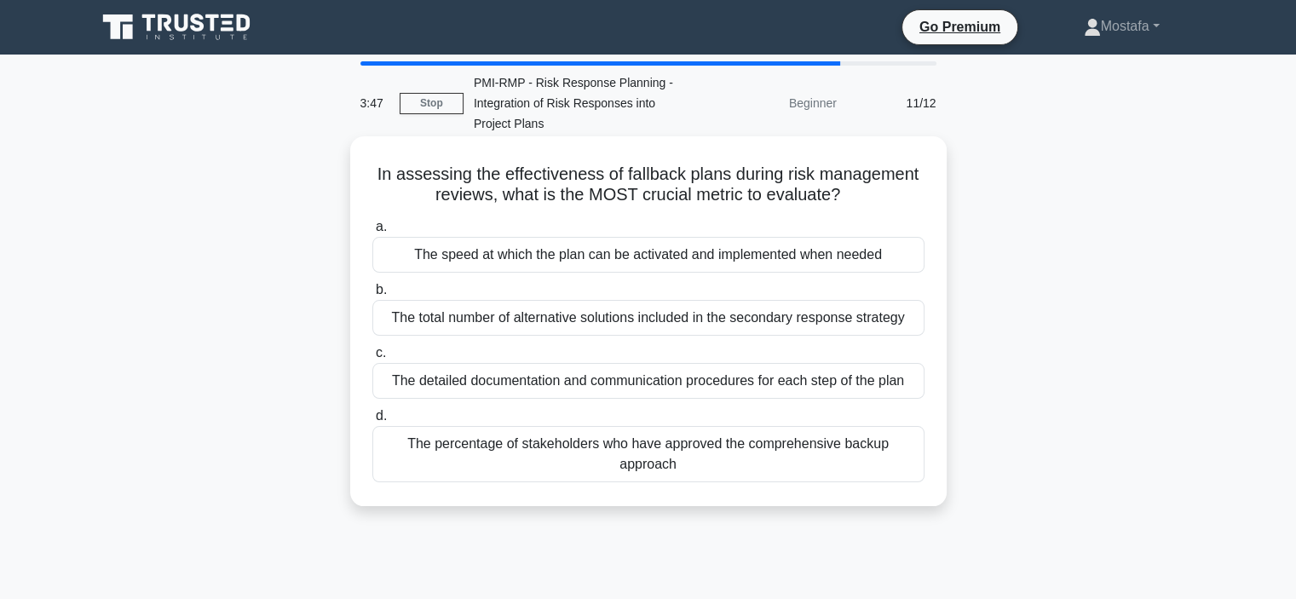
click at [917, 261] on div "The speed at which the plan can be activated and implemented when needed" at bounding box center [648, 255] width 552 height 36
click at [372, 233] on input "a. The speed at which the plan can be activated and implemented when needed" at bounding box center [372, 227] width 0 height 11
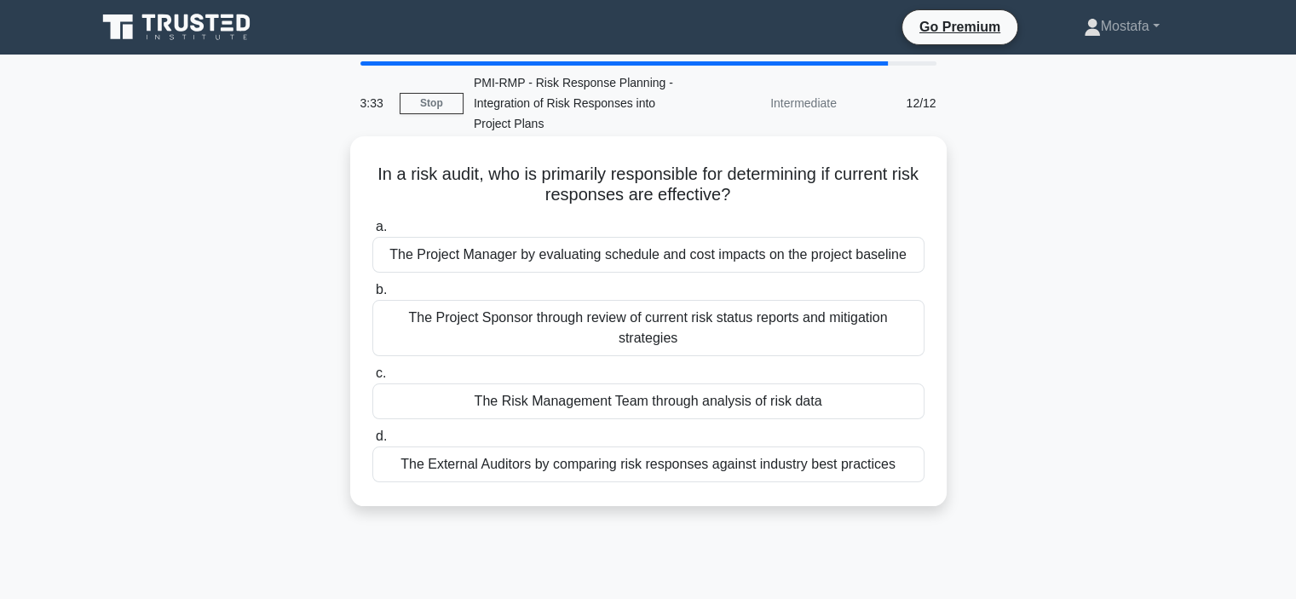
click at [843, 402] on div "The Risk Management Team through analysis of risk data" at bounding box center [648, 401] width 552 height 36
click at [372, 379] on input "c. The Risk Management Team through analysis of risk data" at bounding box center [372, 373] width 0 height 11
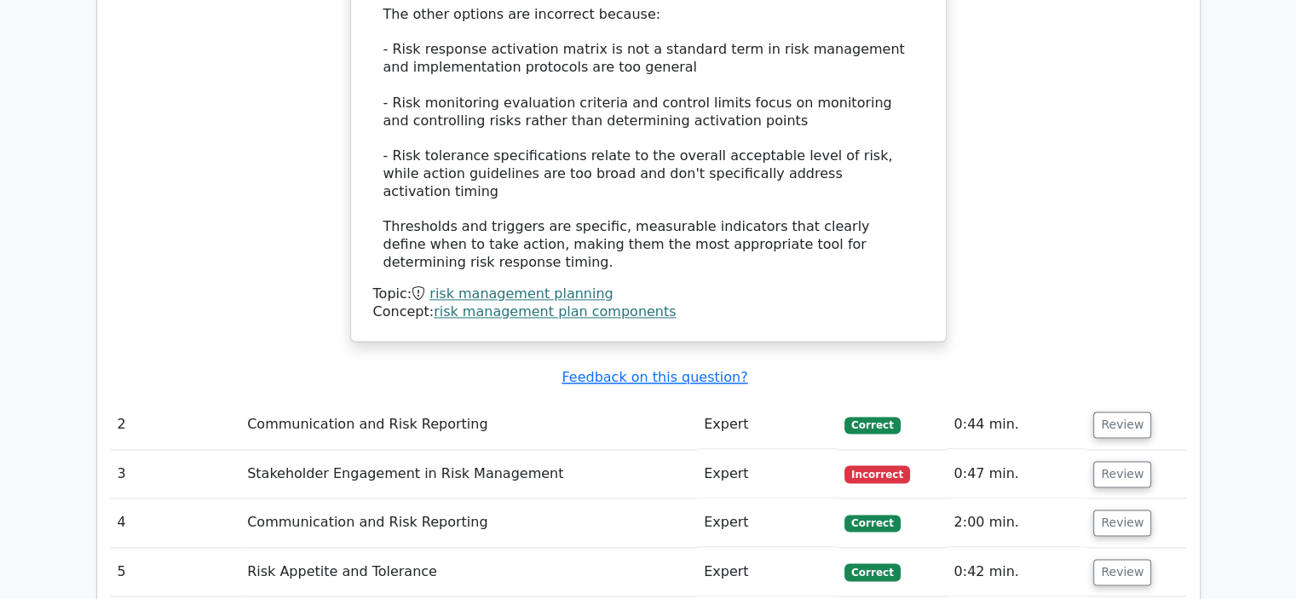
scroll to position [2215, 0]
click at [1125, 411] on button "Review" at bounding box center [1122, 424] width 58 height 26
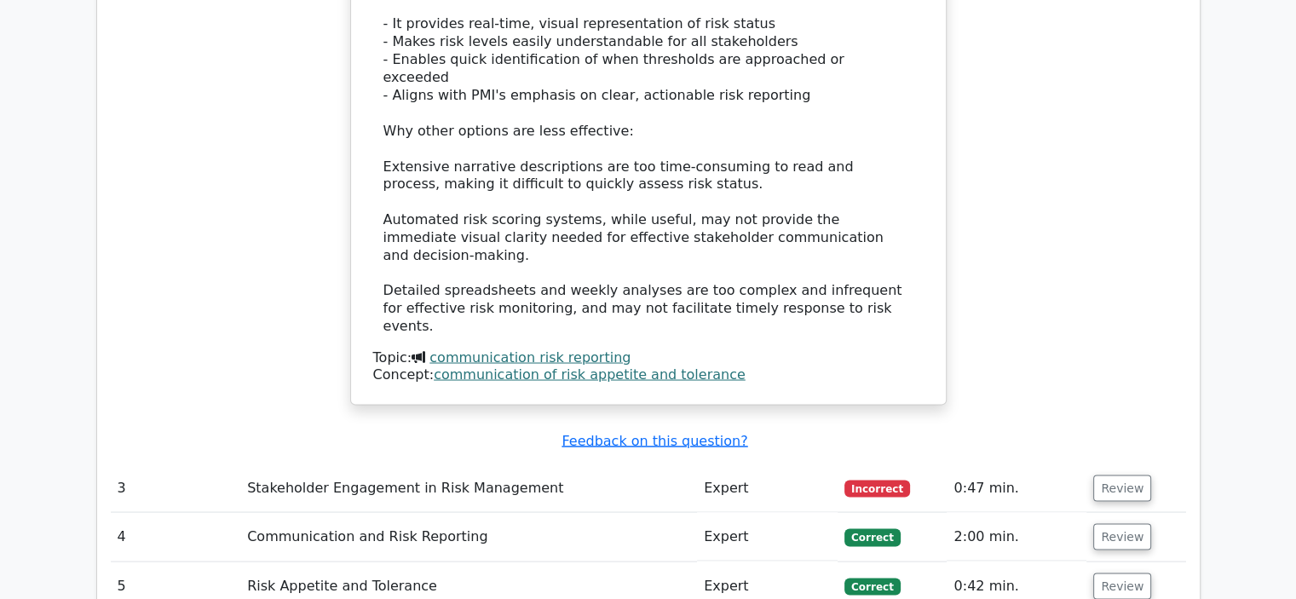
scroll to position [3238, 0]
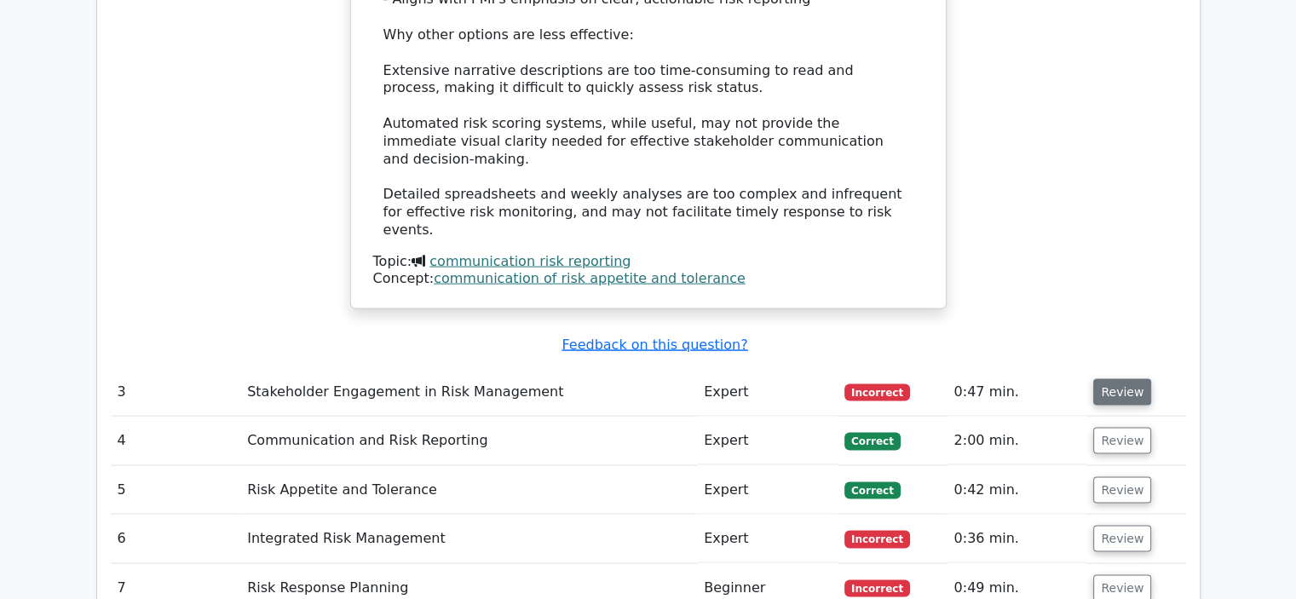
click at [1124, 378] on button "Review" at bounding box center [1122, 391] width 58 height 26
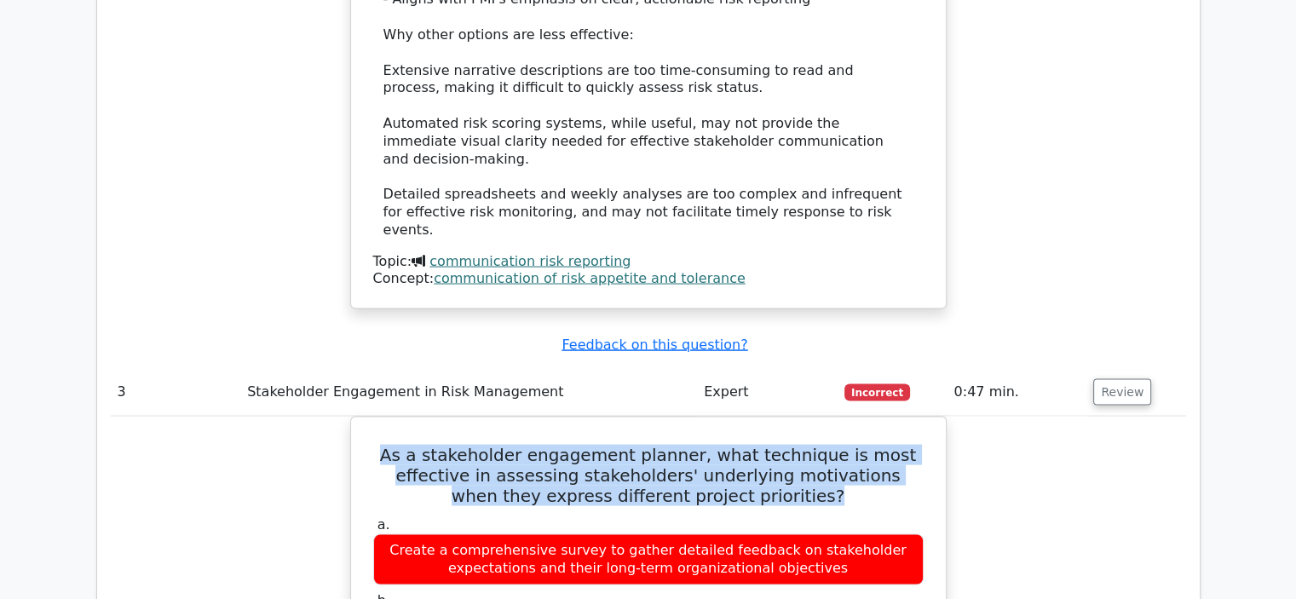
drag, startPoint x: 758, startPoint y: 320, endPoint x: 424, endPoint y: 297, distance: 334.8
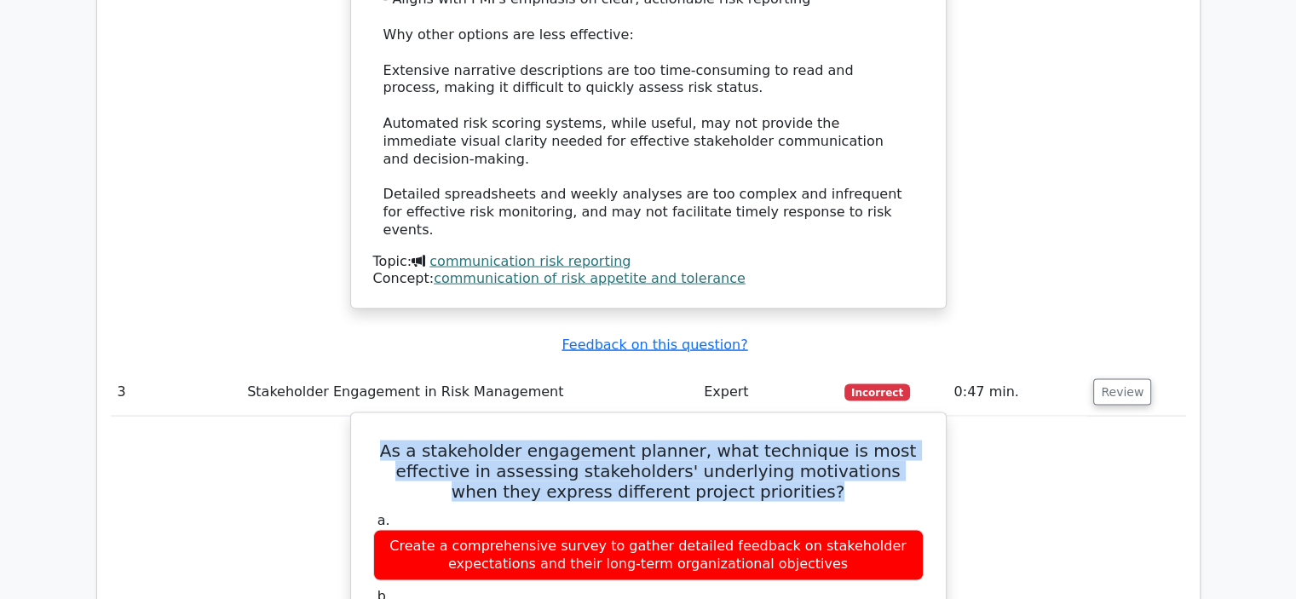
copy h5 "As a stakeholder engagement planner, what technique is most effective in assess…"
drag, startPoint x: 878, startPoint y: 447, endPoint x: 423, endPoint y: 452, distance: 455.0
copy div "Conduct one-on-one interviews focused on personal goals and concerns"
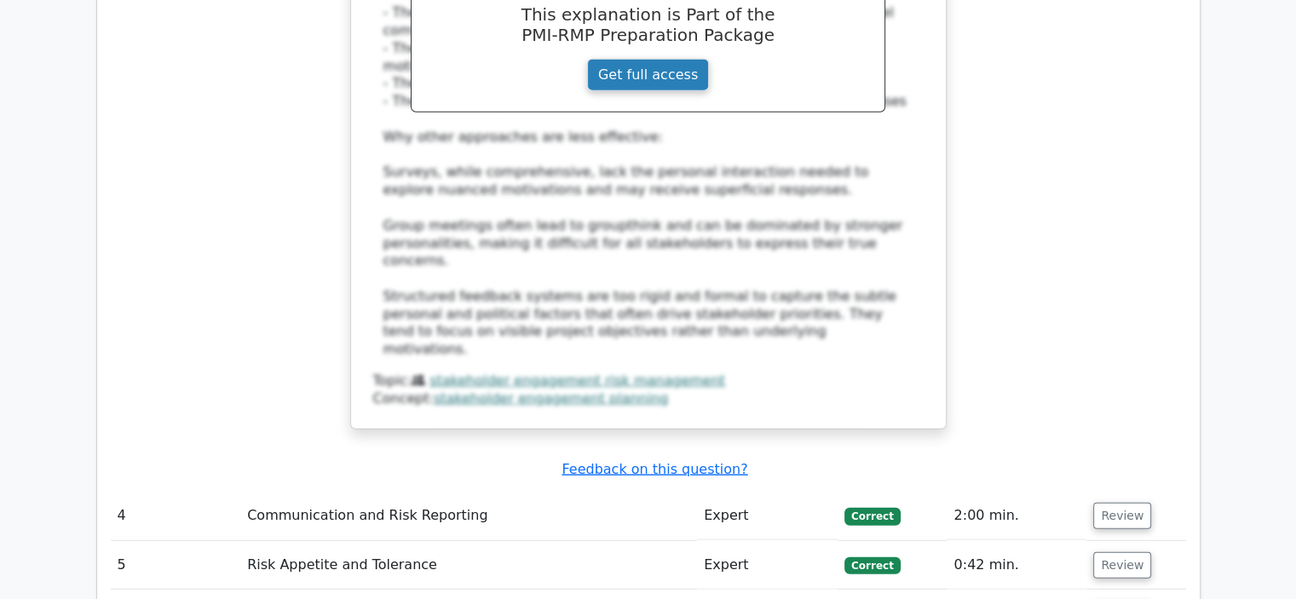
scroll to position [4346, 0]
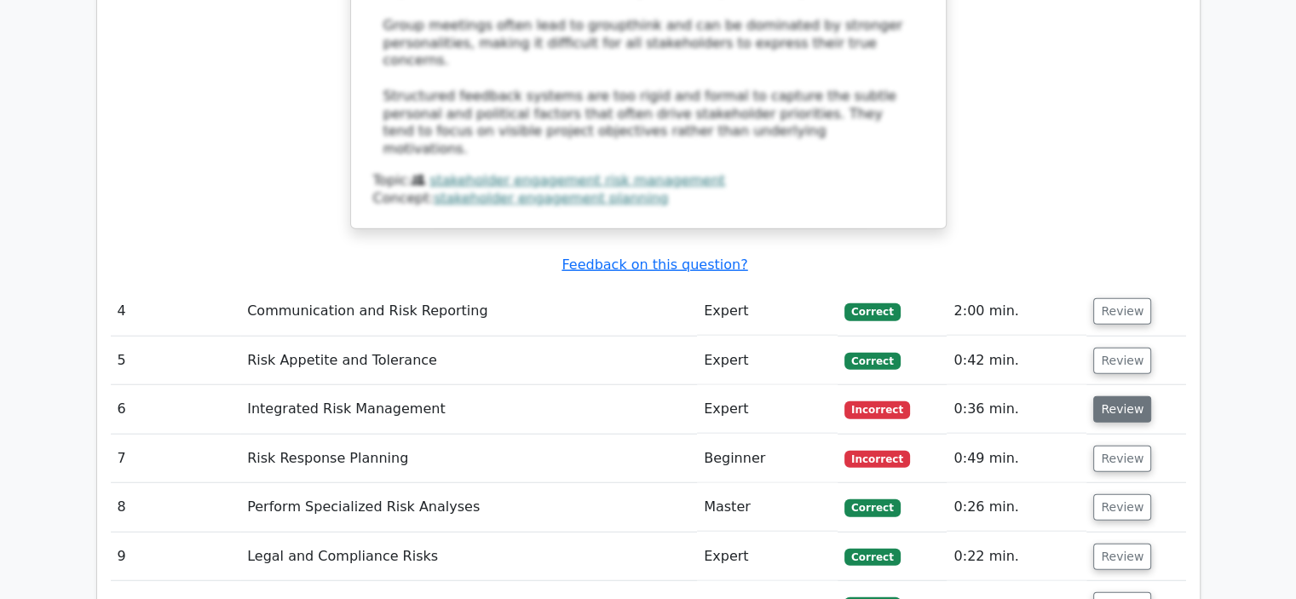
click at [1109, 396] on button "Review" at bounding box center [1122, 409] width 58 height 26
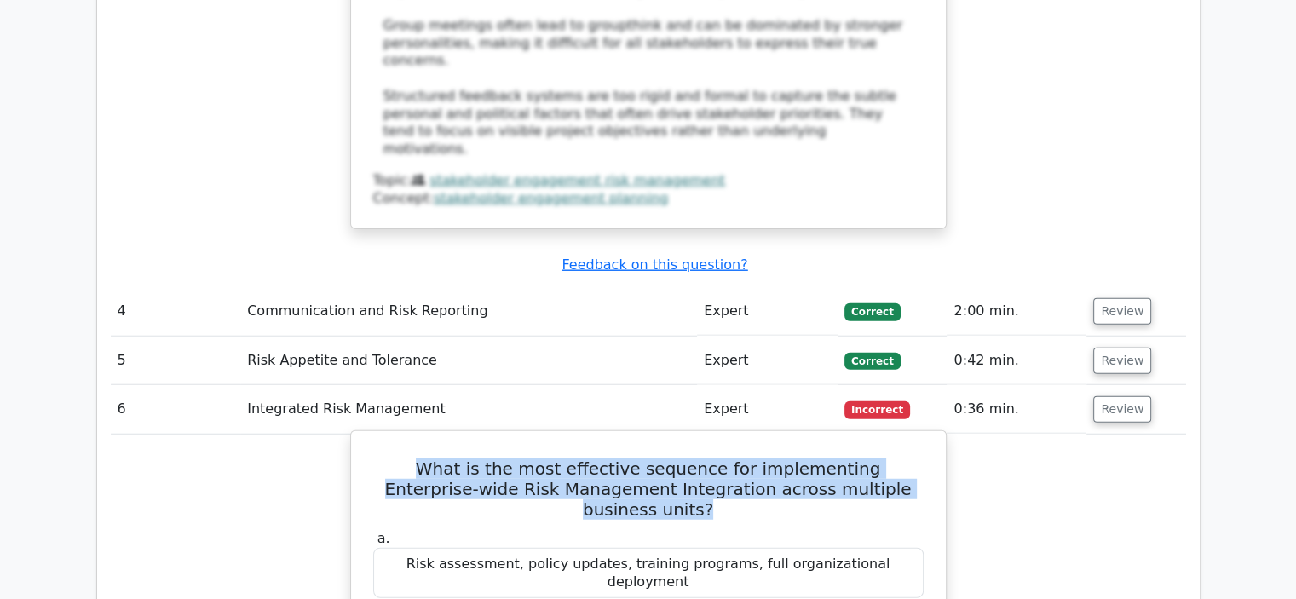
drag, startPoint x: 894, startPoint y: 264, endPoint x: 360, endPoint y: 242, distance: 533.9
copy h5 "What is the most effective sequence for implementing Enterprise-wide Risk Manag…"
drag, startPoint x: 911, startPoint y: 517, endPoint x: 384, endPoint y: 520, distance: 526.6
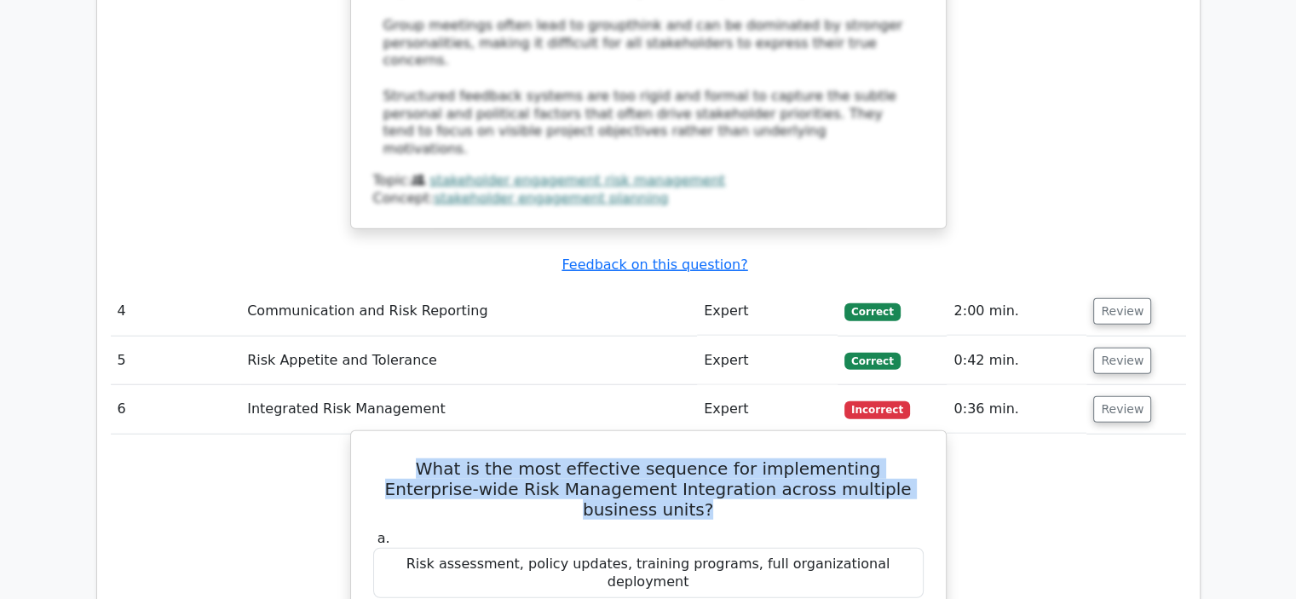
copy div "Risk framework definition, pilot program, staged rollout, continuous feedback l…"
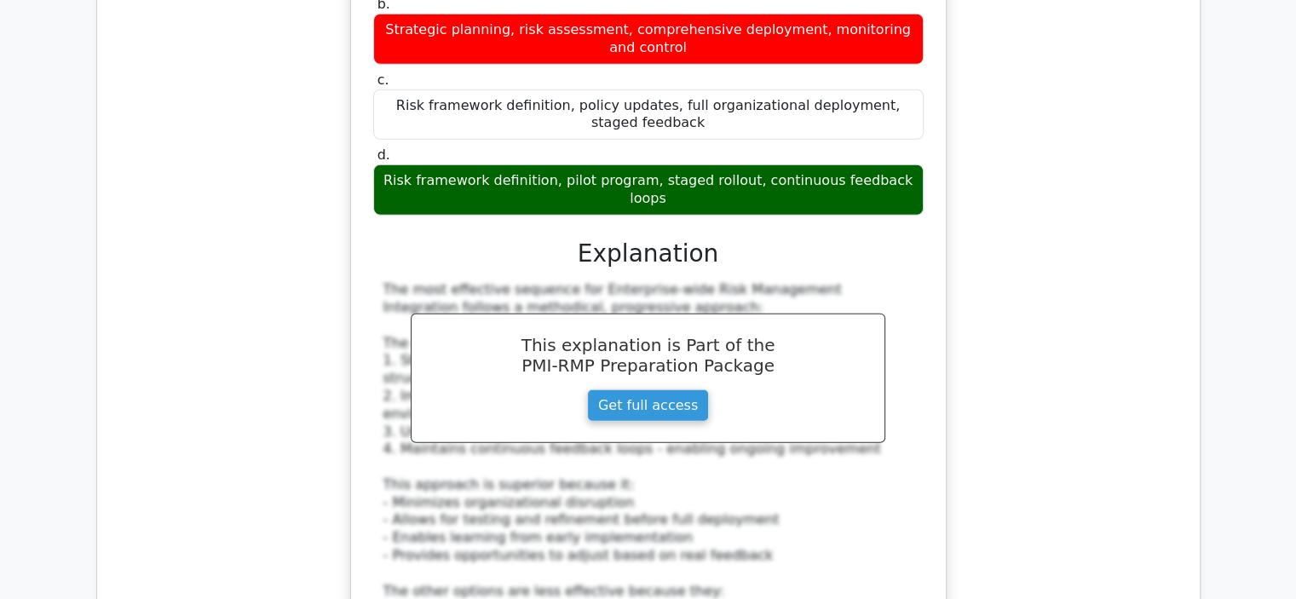
scroll to position [5027, 0]
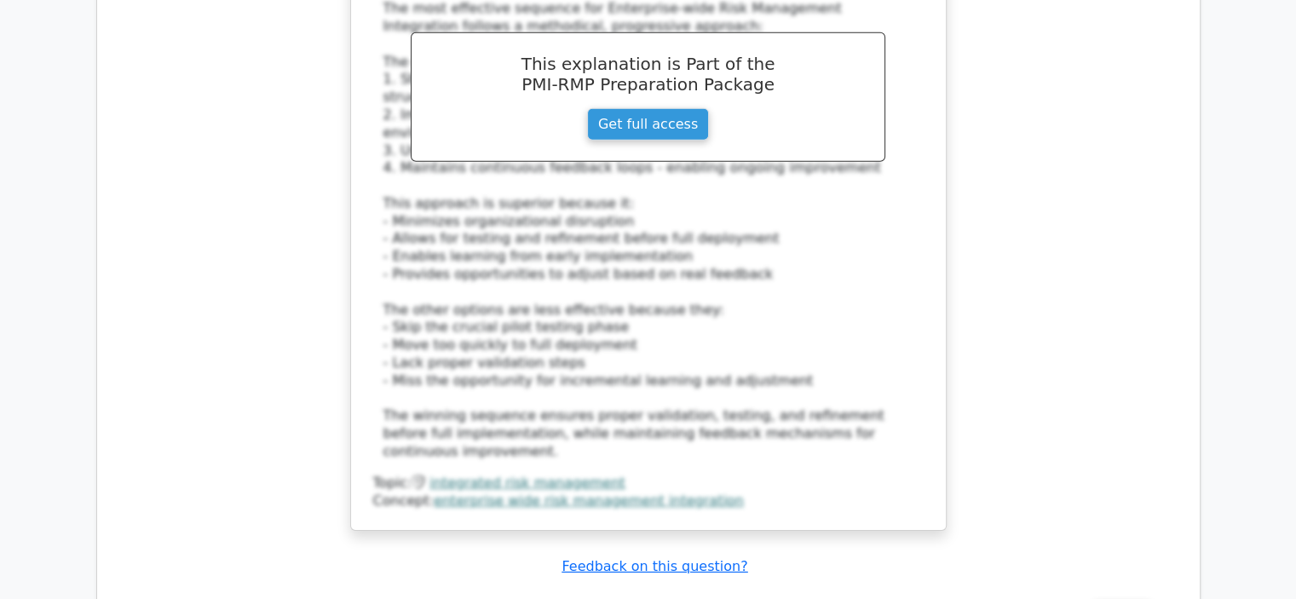
scroll to position [5283, 0]
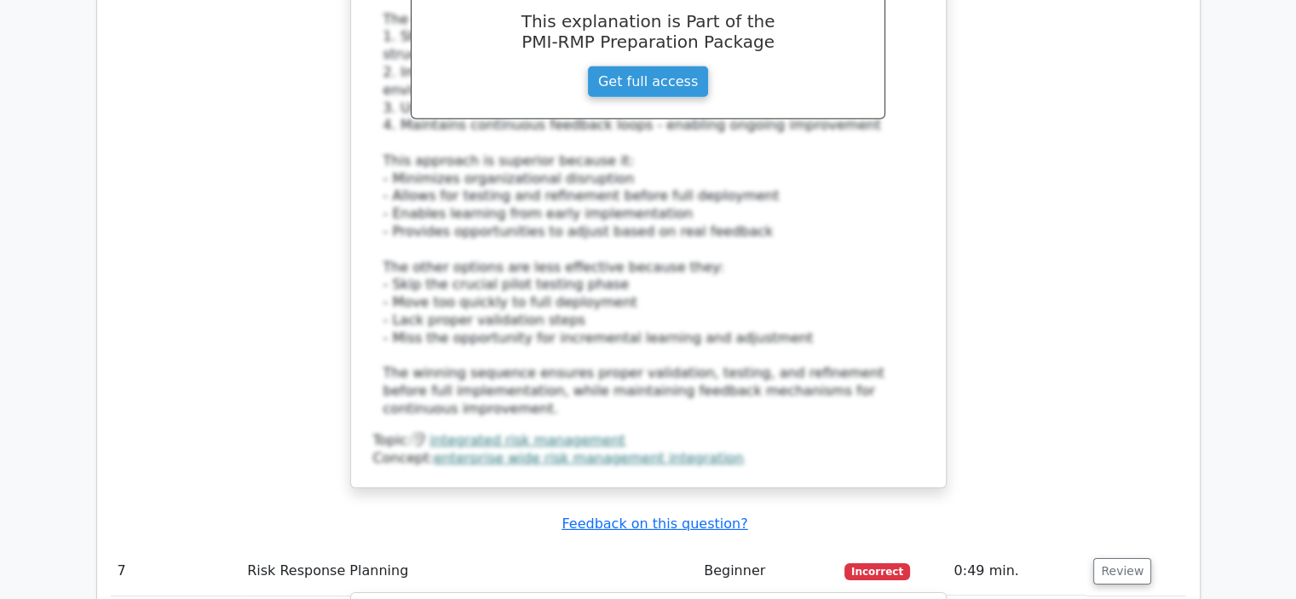
drag, startPoint x: 884, startPoint y: 324, endPoint x: 354, endPoint y: 296, distance: 531.6
drag, startPoint x: 870, startPoint y: 313, endPoint x: 366, endPoint y: 297, distance: 503.8
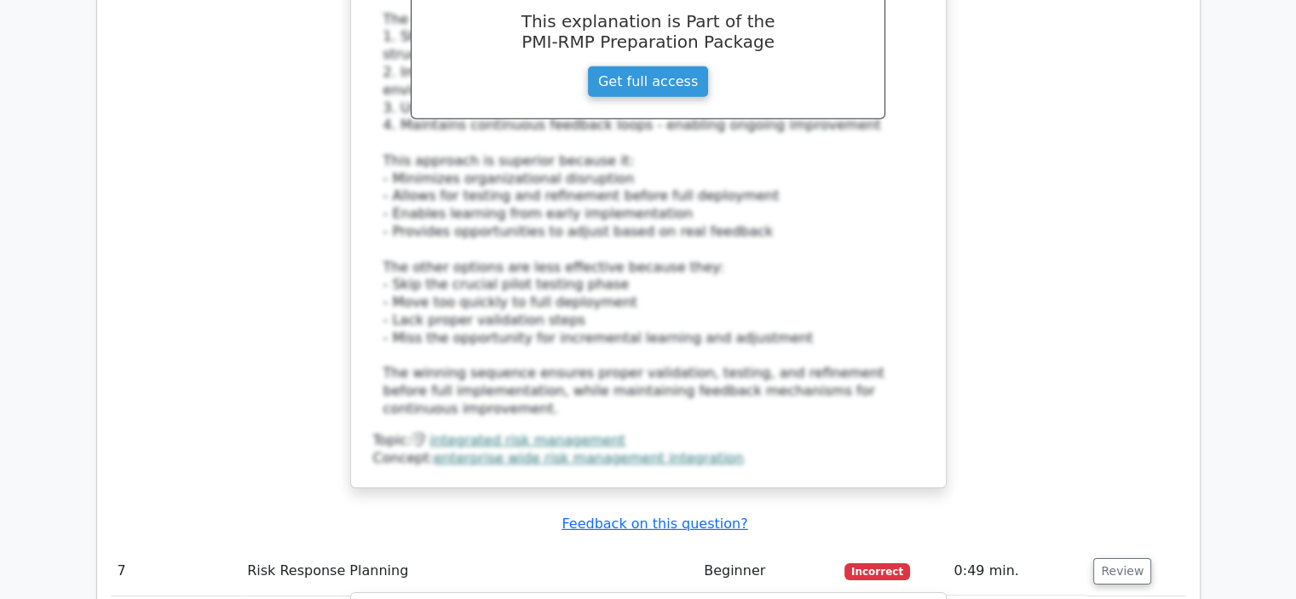
copy h5 "In a project with multiple fallback plans, what is the optimal method for stori…"
drag, startPoint x: 869, startPoint y: 514, endPoint x: 433, endPoint y: 517, distance: 436.3
copy div "A centralized database with tagged risk identifiers and success metrics"
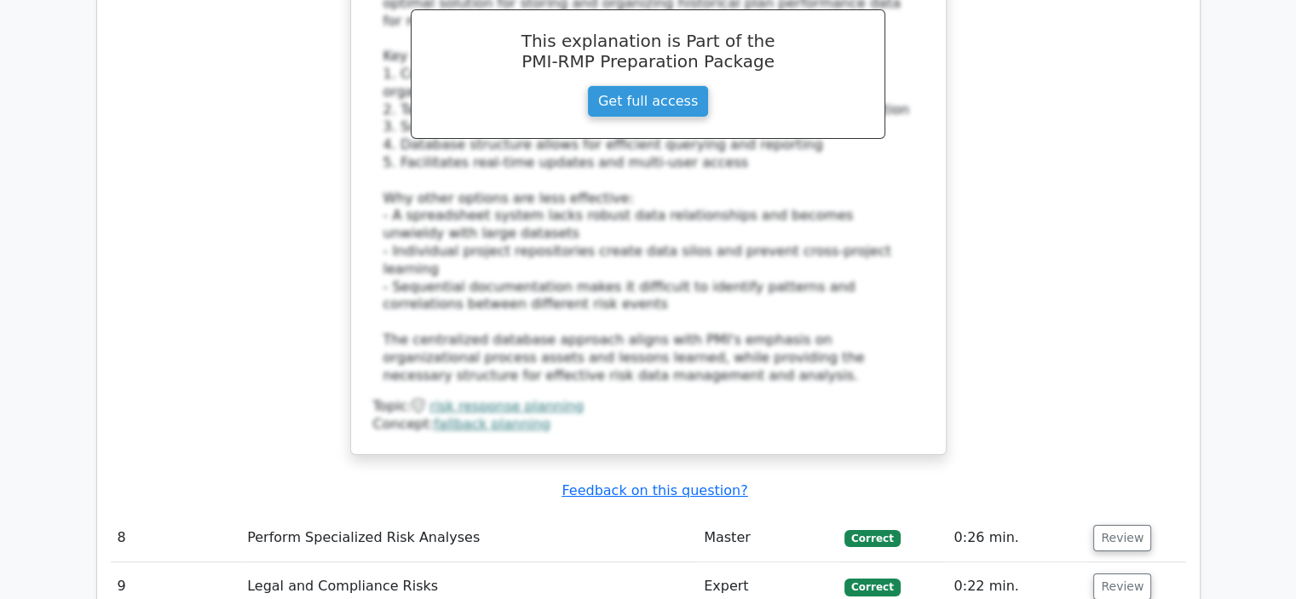
scroll to position [6391, 0]
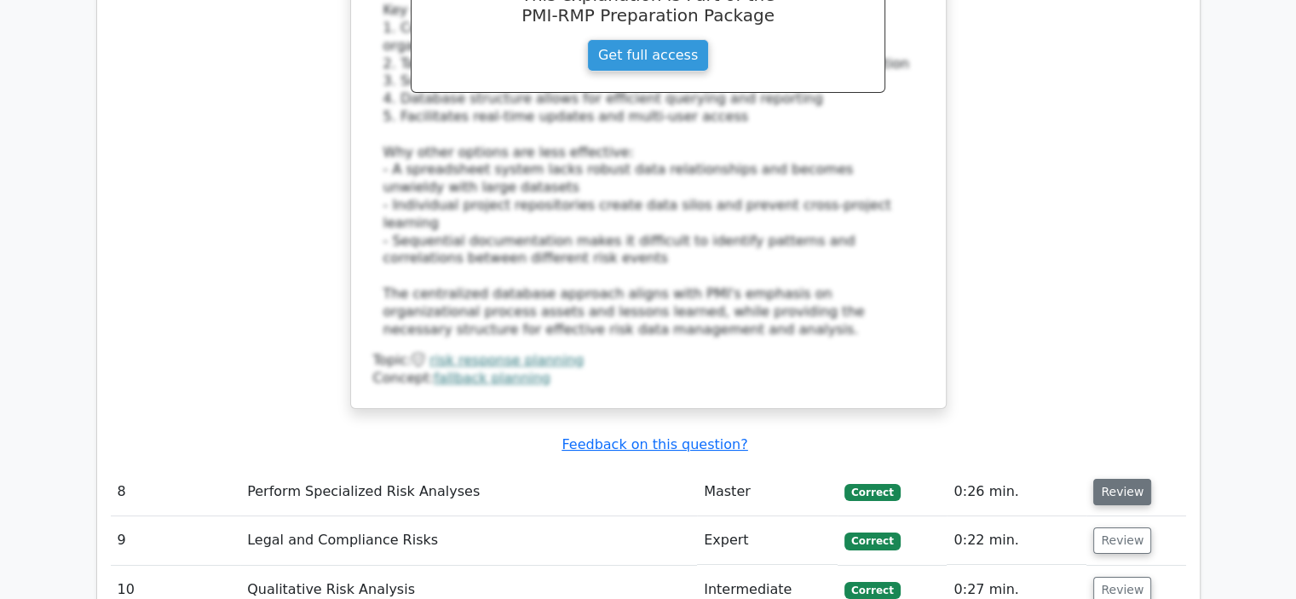
click at [1115, 479] on button "Review" at bounding box center [1122, 492] width 58 height 26
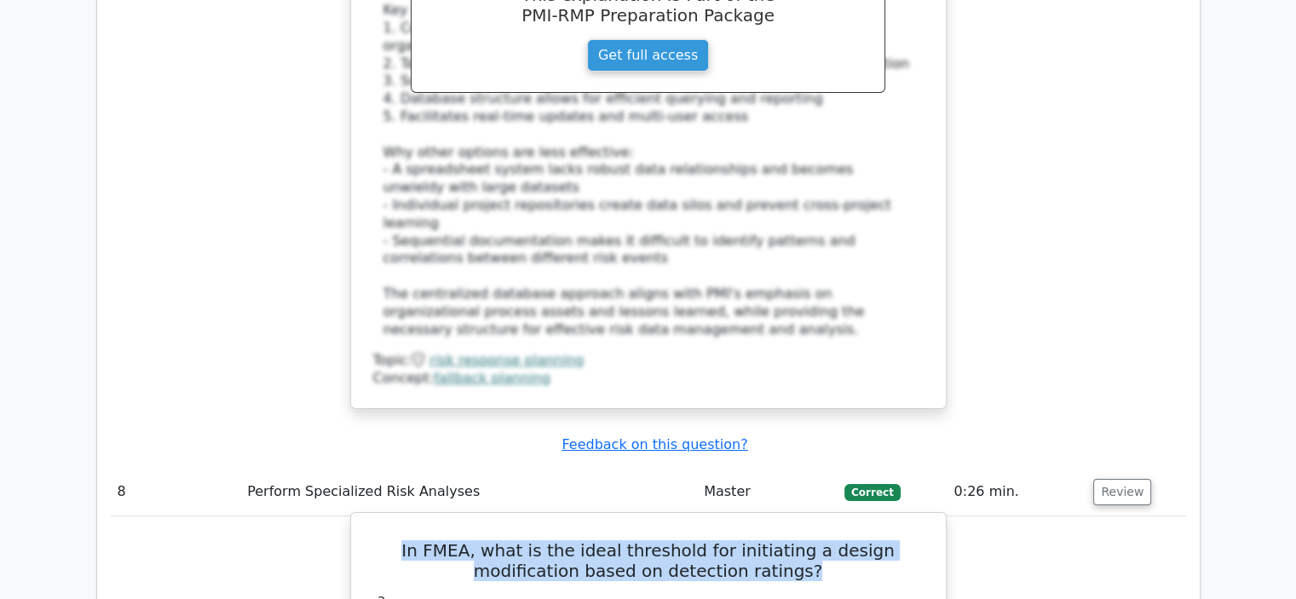
drag, startPoint x: 774, startPoint y: 172, endPoint x: 433, endPoint y: 179, distance: 340.9
copy h5 "In FMEA, what is the ideal threshold for initiating a design modification based…"
drag, startPoint x: 874, startPoint y: 224, endPoint x: 413, endPoint y: 228, distance: 461.0
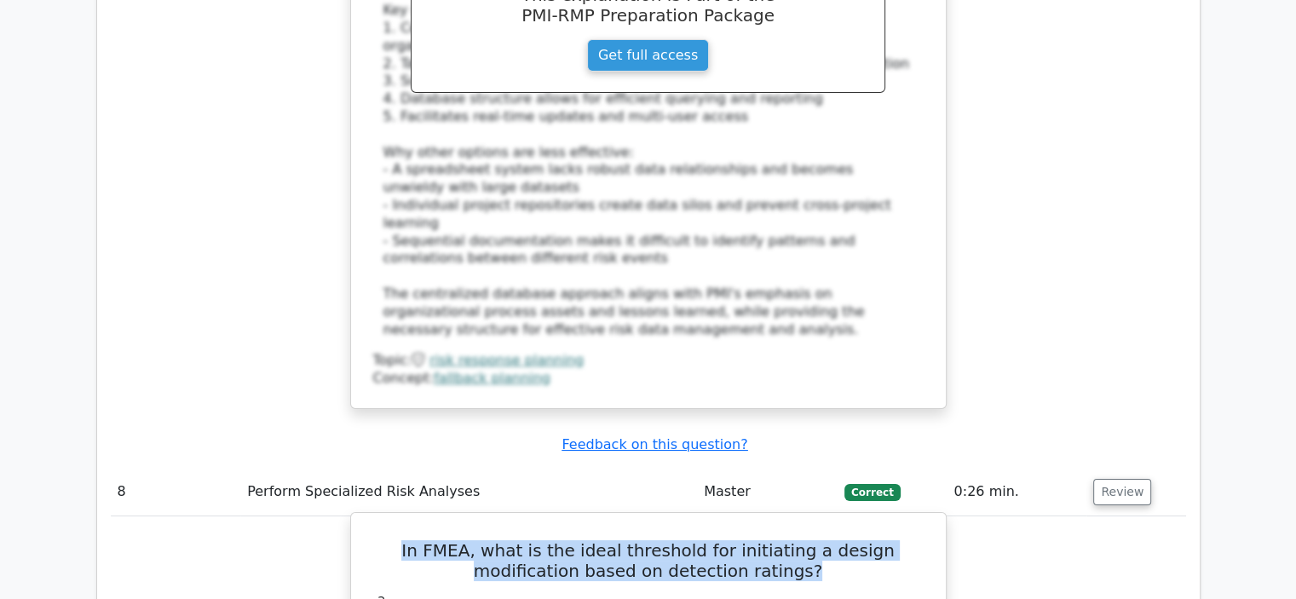
copy div "When detection ratings exceed 7 and impact critical system functions"
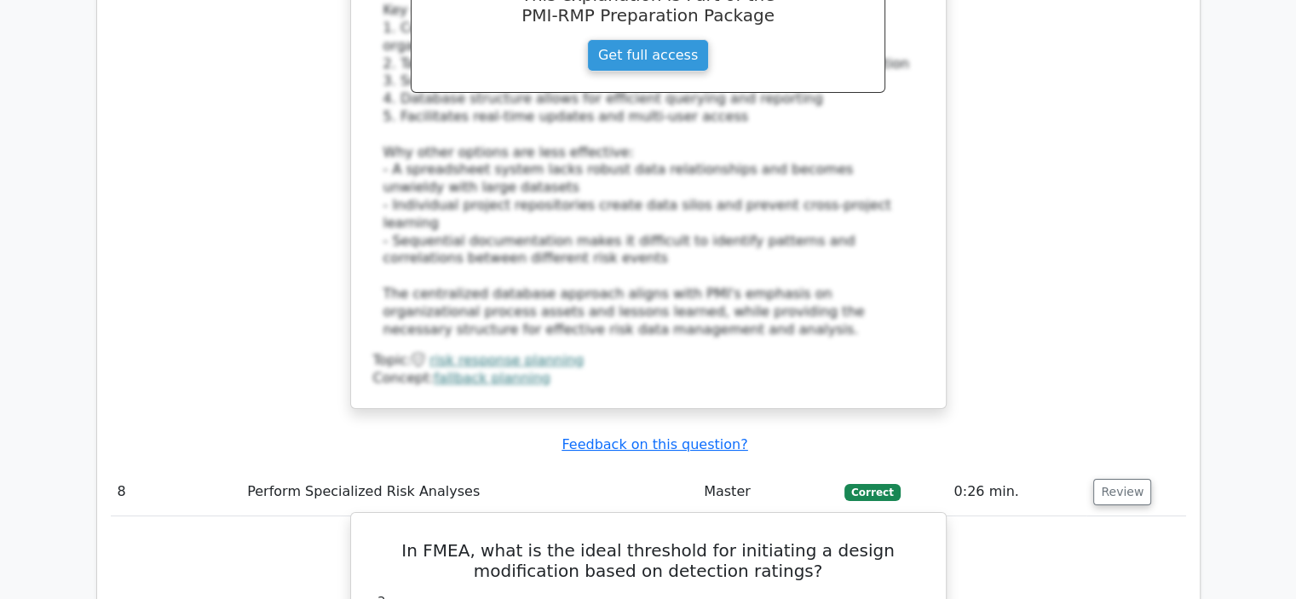
drag, startPoint x: 639, startPoint y: 508, endPoint x: 437, endPoint y: 507, distance: 201.9
drag, startPoint x: 644, startPoint y: 508, endPoint x: 370, endPoint y: 514, distance: 274.4
copy div "In FMEA (Failure Mode and Effects Analysis)"
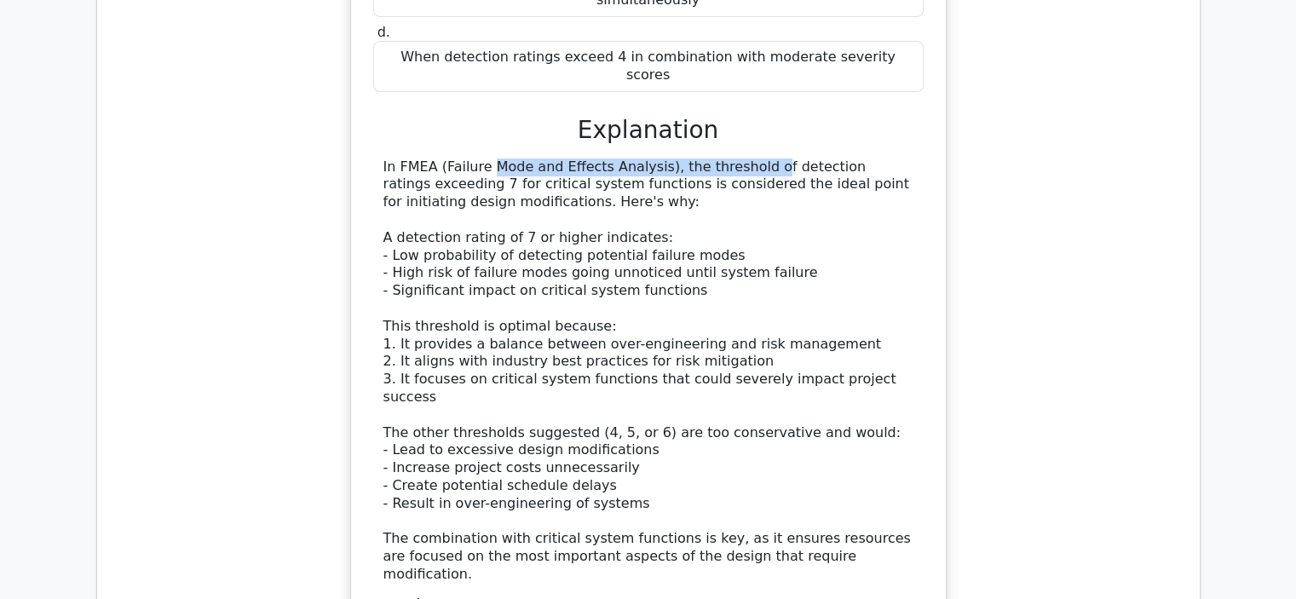
scroll to position [7413, 0]
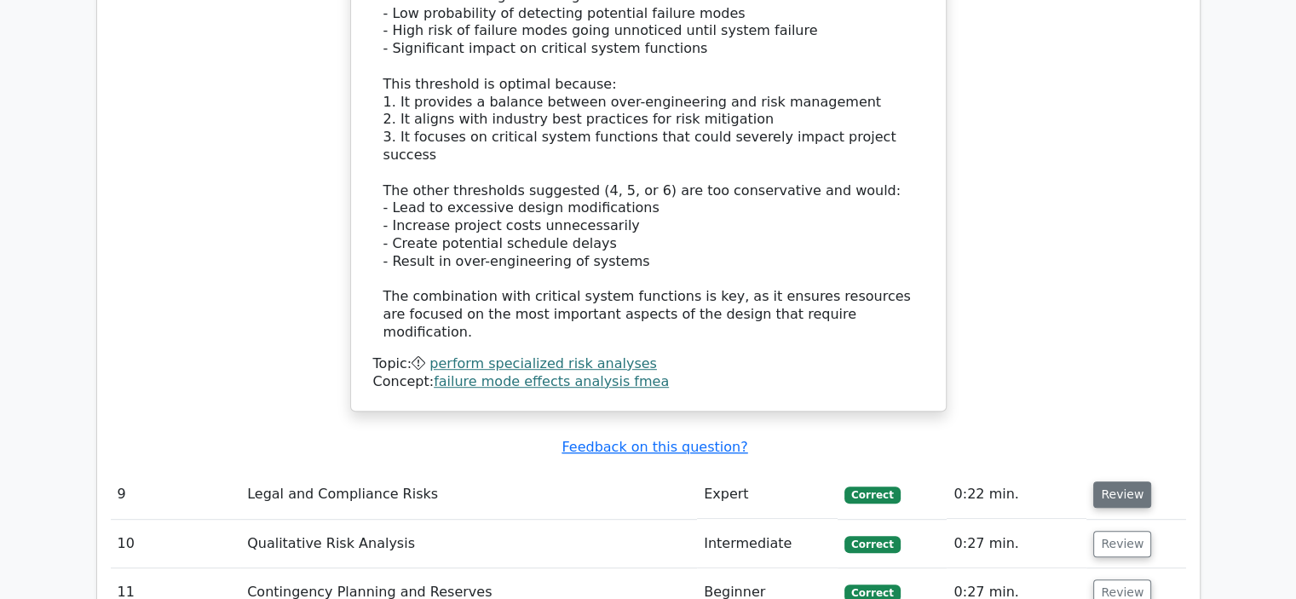
click at [1117, 481] on button "Review" at bounding box center [1122, 494] width 58 height 26
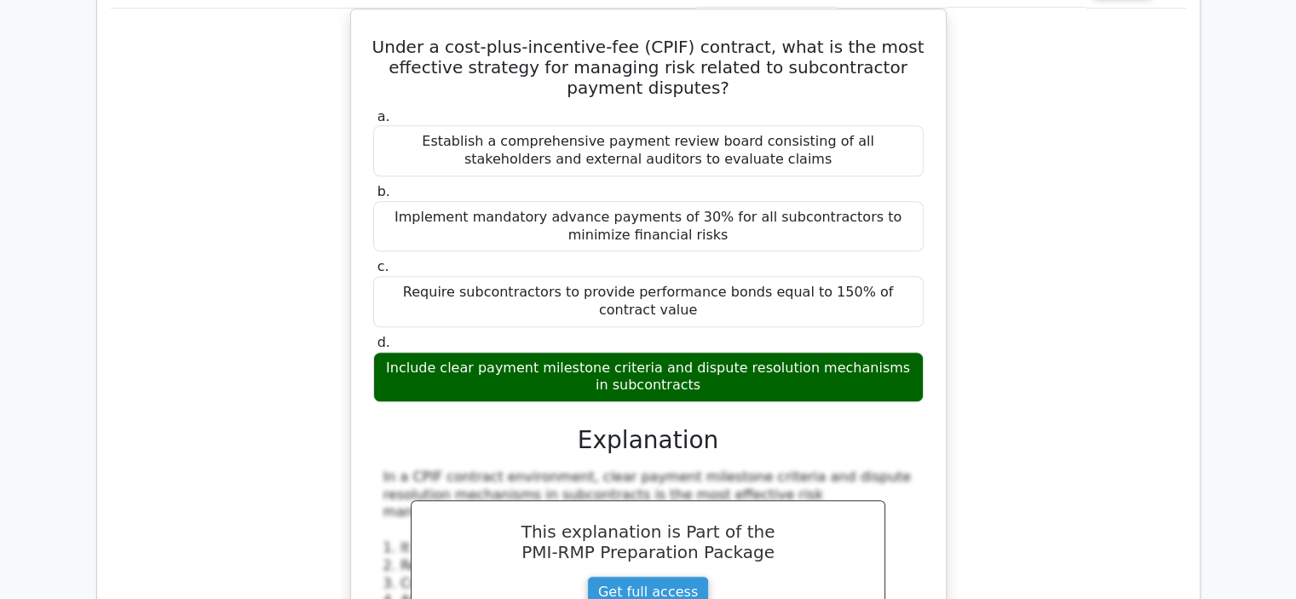
scroll to position [8095, 0]
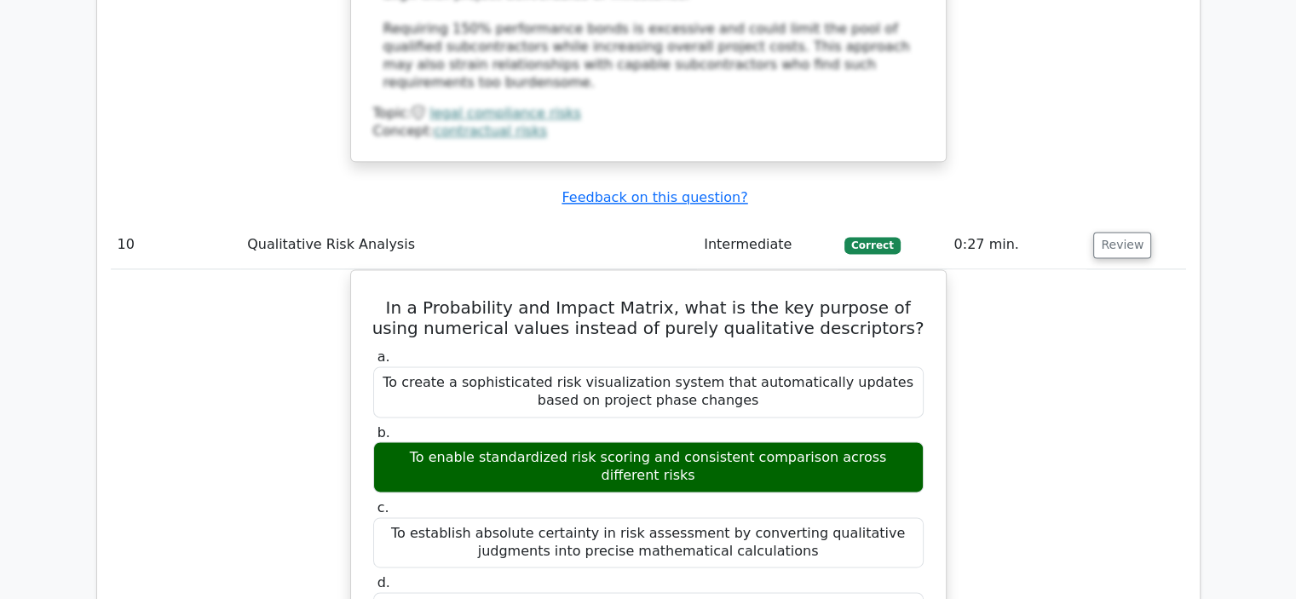
scroll to position [8947, 0]
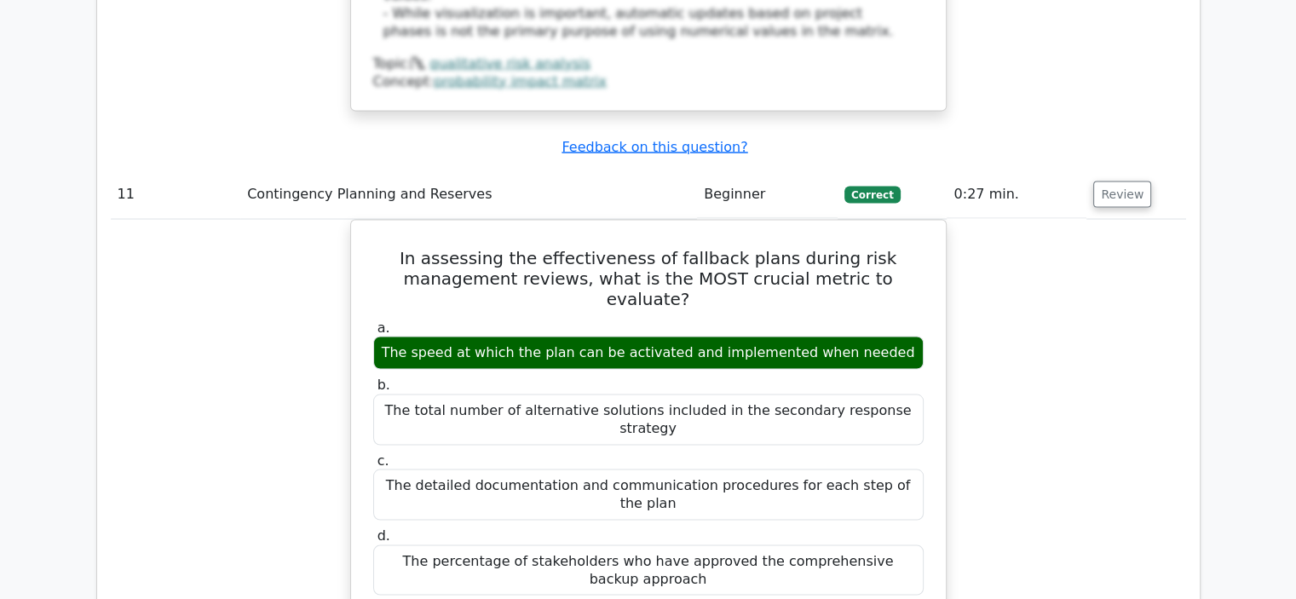
scroll to position [9970, 0]
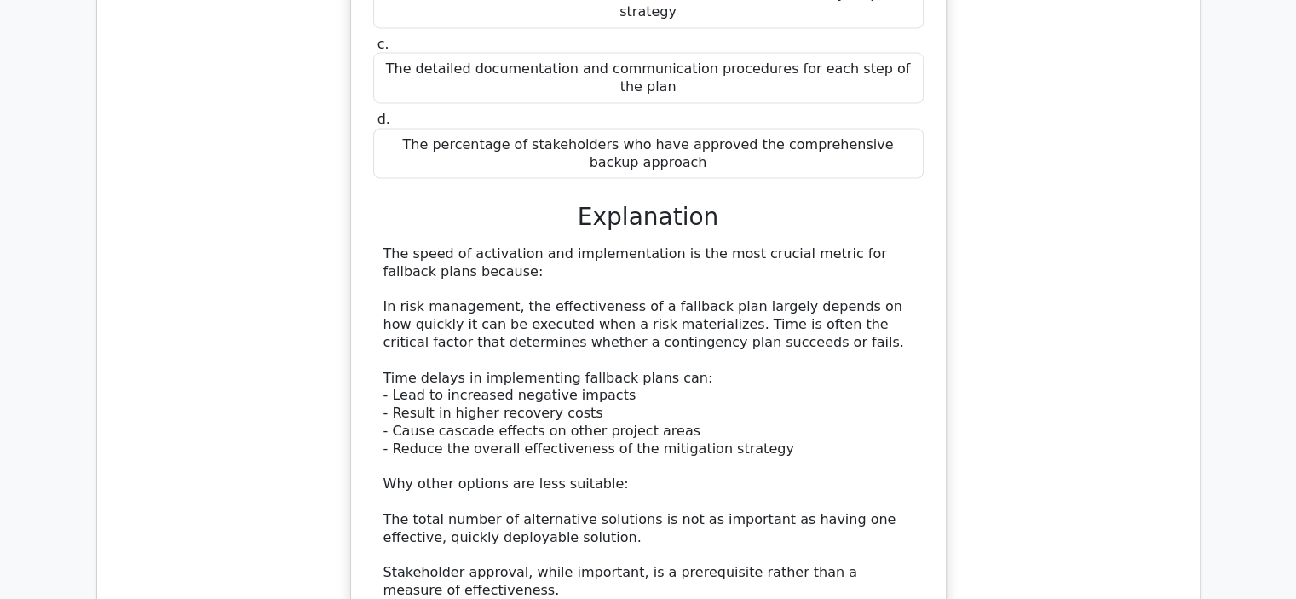
scroll to position [10140, 0]
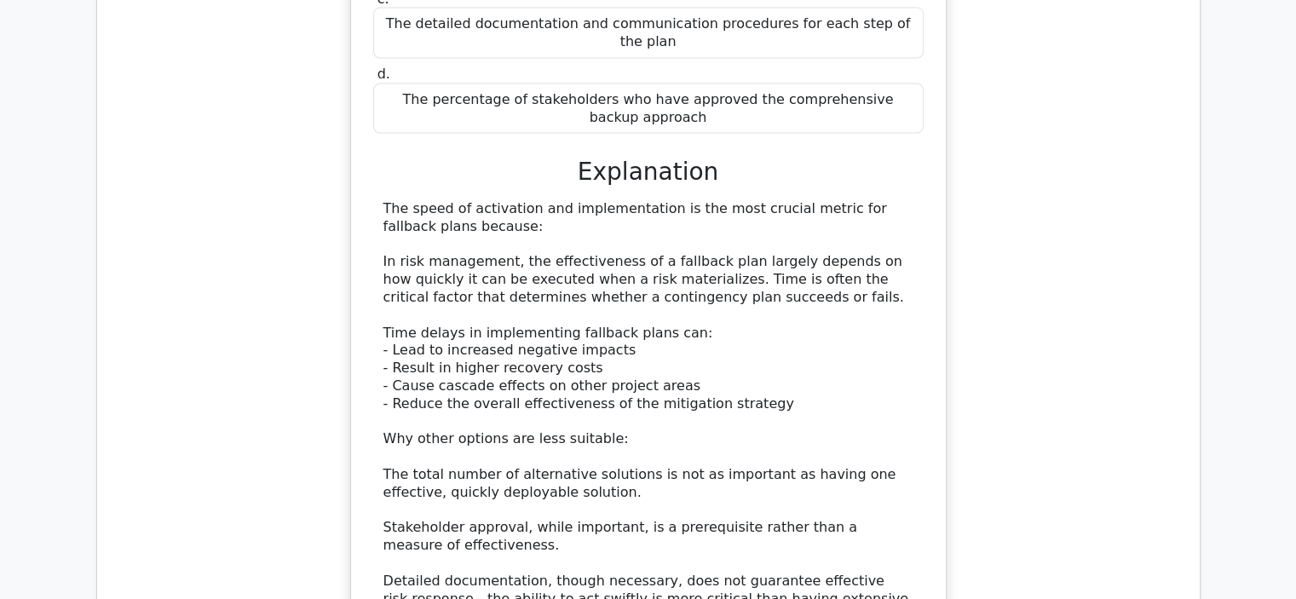
drag, startPoint x: 781, startPoint y: 195, endPoint x: 528, endPoint y: 197, distance: 253.1
copy h5 "In a risk audit, who is primarily responsible for determining if current risk r…"
drag, startPoint x: 844, startPoint y: 374, endPoint x: 436, endPoint y: 373, distance: 408.2
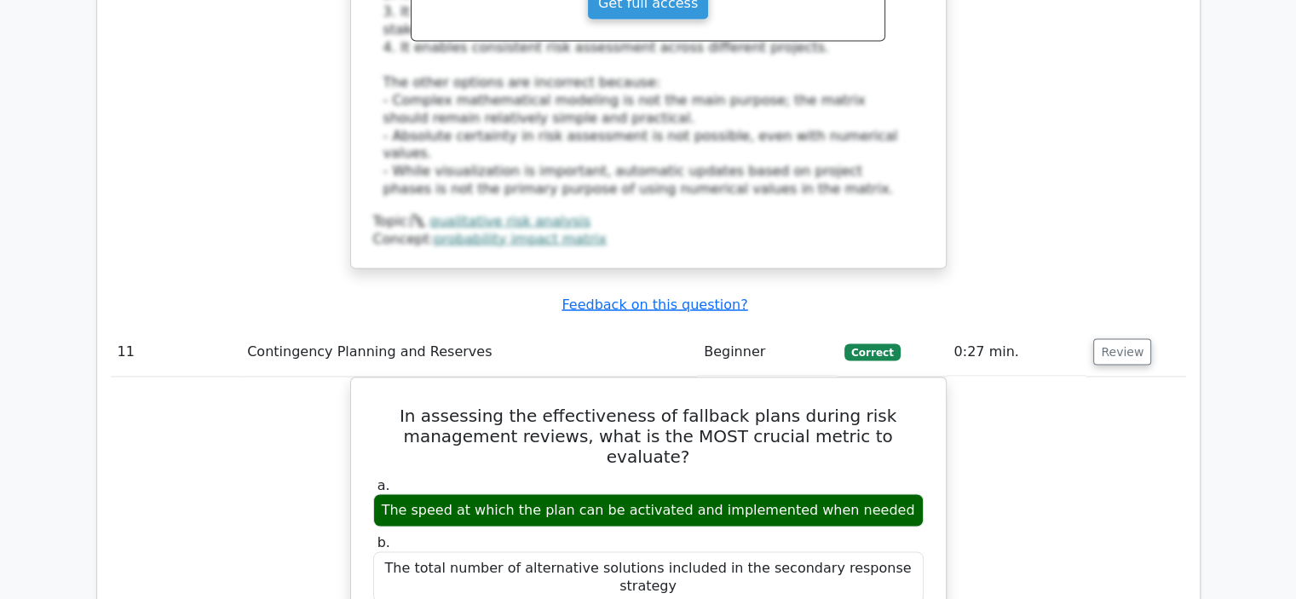
scroll to position [9288, 0]
